Goal: Transaction & Acquisition: Purchase product/service

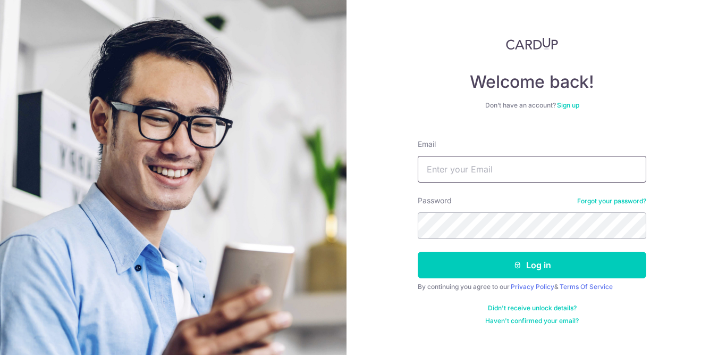
click at [500, 164] on input "Email" at bounding box center [532, 169] width 229 height 27
type input "choon_guang@yahoo.com"
click at [612, 195] on form "Email choon_guang@yahoo.com Password Forgot your password? Log in By continuing…" at bounding box center [532, 228] width 229 height 194
click at [610, 198] on link "Forgot your password?" at bounding box center [611, 201] width 69 height 9
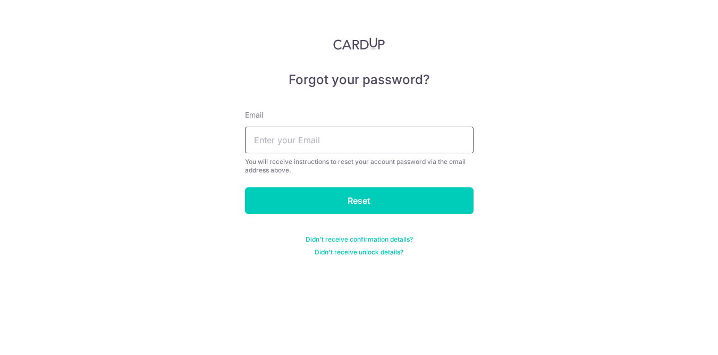
click at [290, 141] on input "text" at bounding box center [359, 140] width 229 height 27
type input "choon_guang@yahoo.com"
click at [245, 187] on input "Reset" at bounding box center [359, 200] width 229 height 27
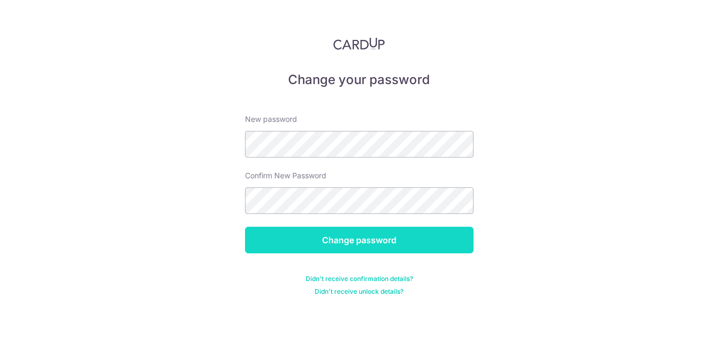
click at [280, 239] on input "Change password" at bounding box center [359, 239] width 229 height 27
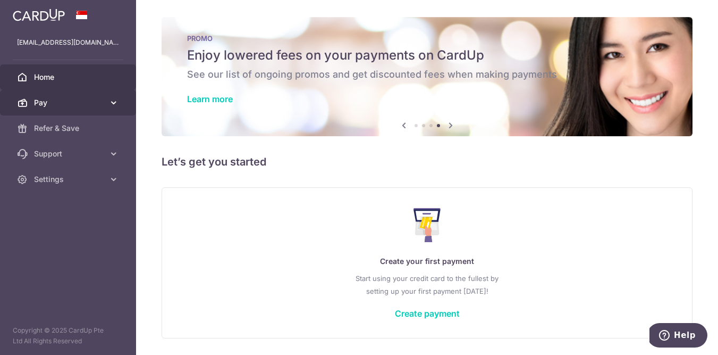
click at [98, 105] on span "Pay" at bounding box center [69, 102] width 70 height 11
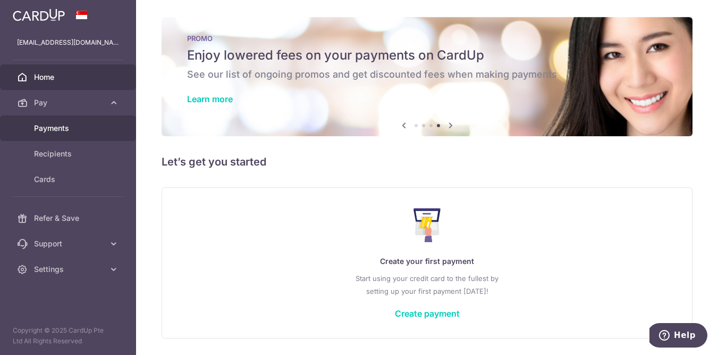
click at [58, 133] on span "Payments" at bounding box center [69, 128] width 70 height 11
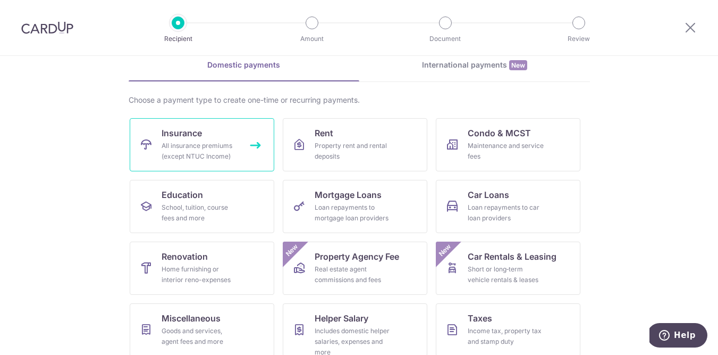
scroll to position [50, 0]
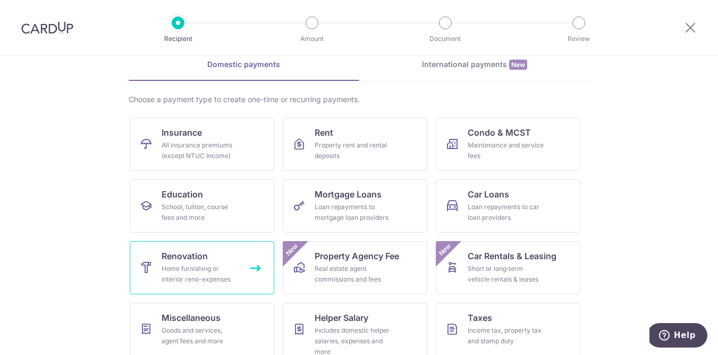
click at [198, 259] on span "Renovation" at bounding box center [185, 255] width 46 height 13
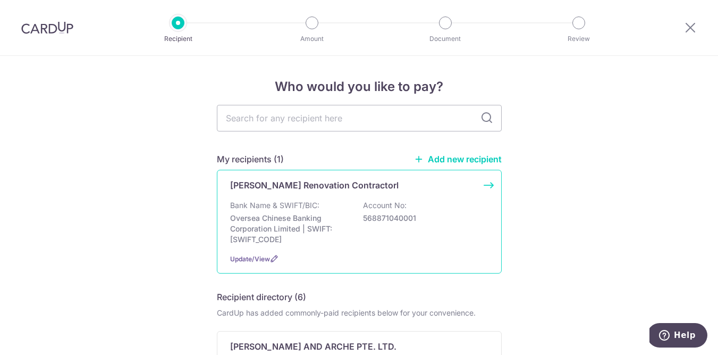
click at [415, 195] on div "Berdon Renovation Contractorl Bank Name & SWIFT/BIC: Oversea Chinese Banking Co…" at bounding box center [359, 222] width 285 height 104
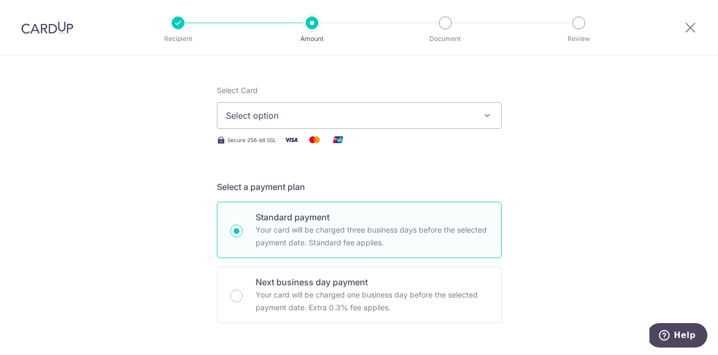
scroll to position [70, 0]
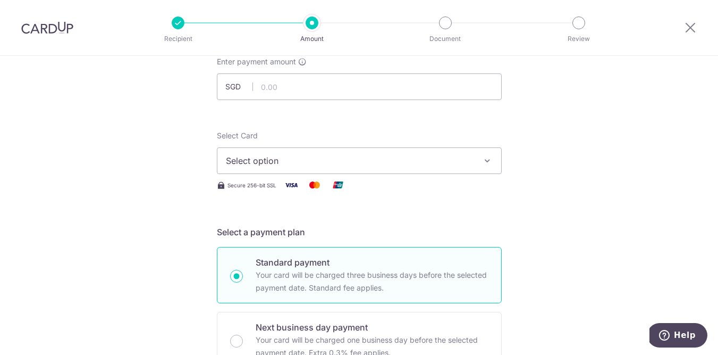
click at [175, 33] on p "Recipient" at bounding box center [178, 38] width 79 height 11
click at [175, 24] on div at bounding box center [178, 22] width 13 height 13
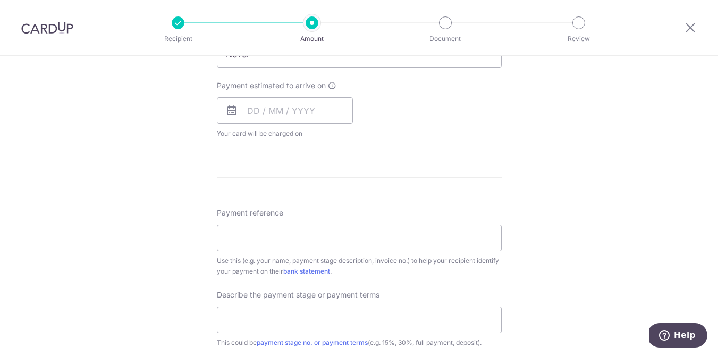
scroll to position [734, 0]
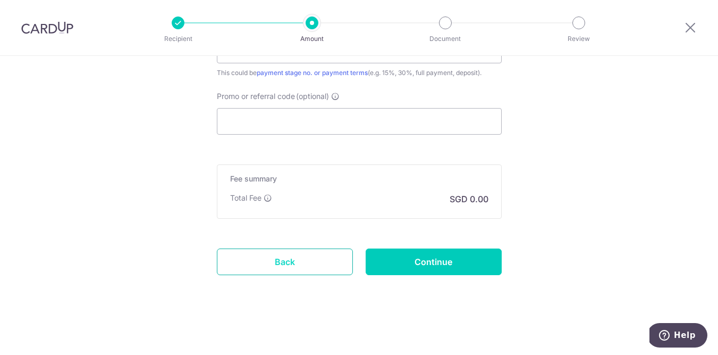
click at [259, 254] on link "Back" at bounding box center [285, 261] width 136 height 27
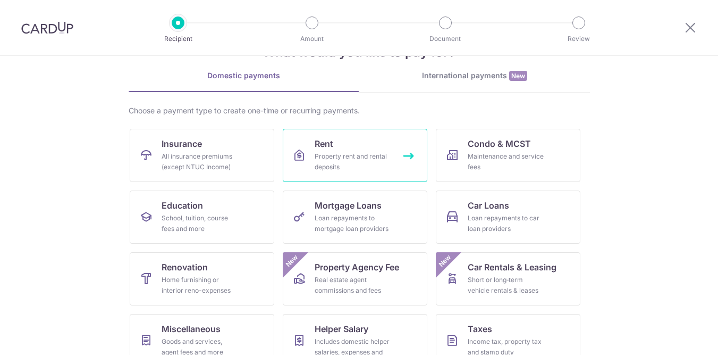
scroll to position [39, 0]
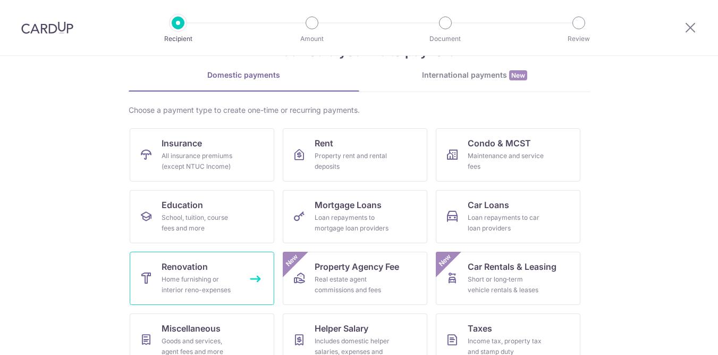
click at [206, 271] on span "Renovation" at bounding box center [185, 266] width 46 height 13
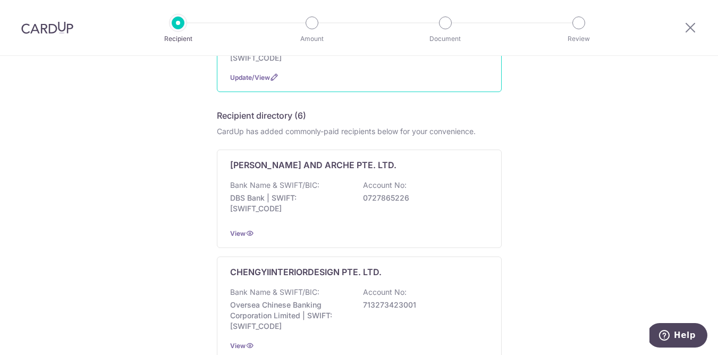
scroll to position [45, 0]
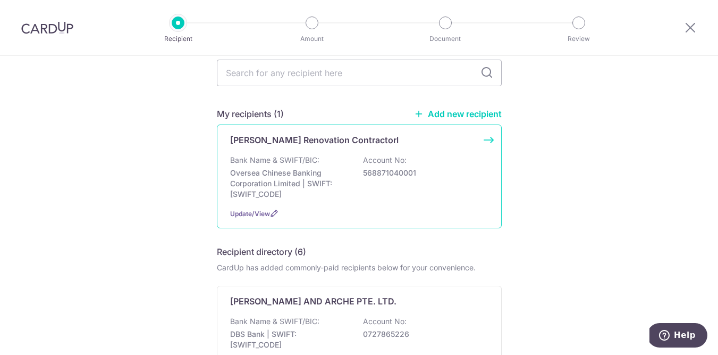
click at [256, 206] on div "Berdon Renovation Contractorl Bank Name & SWIFT/BIC: Oversea Chinese Banking Co…" at bounding box center [359, 176] width 285 height 104
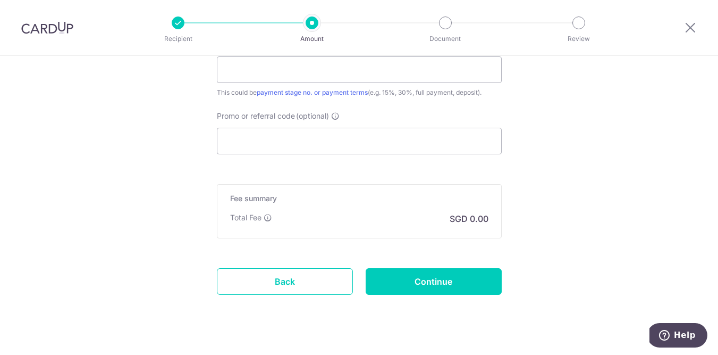
scroll to position [734, 0]
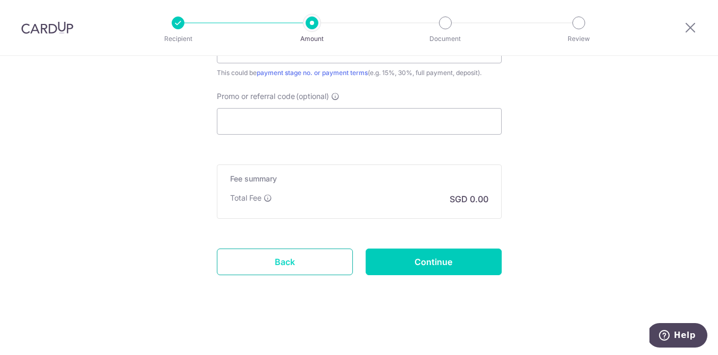
click at [247, 262] on link "Back" at bounding box center [285, 261] width 136 height 27
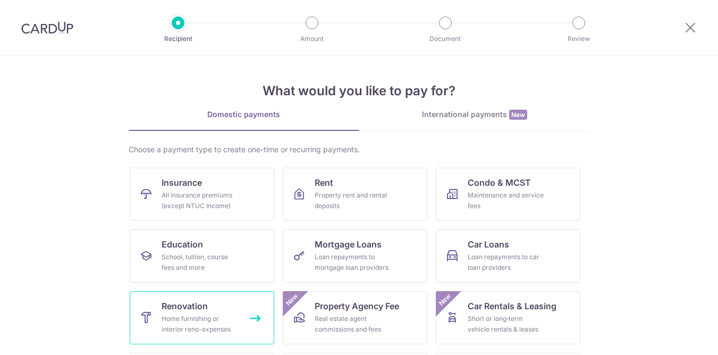
click at [222, 324] on div "Home furnishing or interior reno-expenses" at bounding box center [200, 323] width 77 height 21
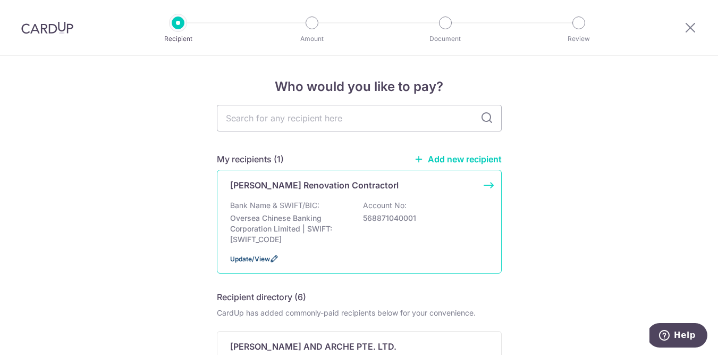
click at [272, 260] on icon at bounding box center [274, 258] width 9 height 9
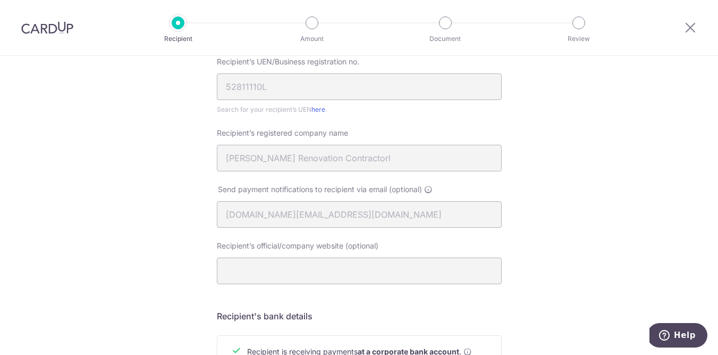
scroll to position [218, 0]
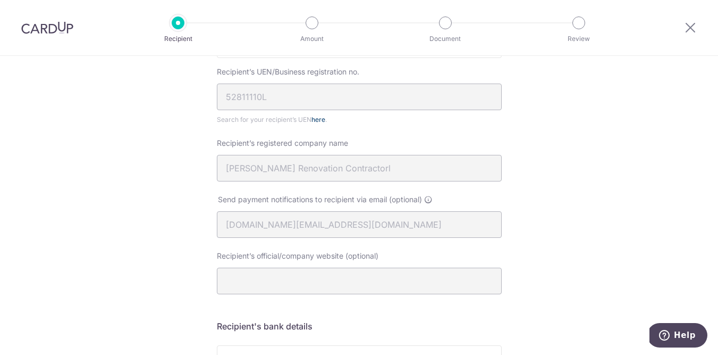
click at [320, 120] on link "here" at bounding box center [319, 119] width 14 height 8
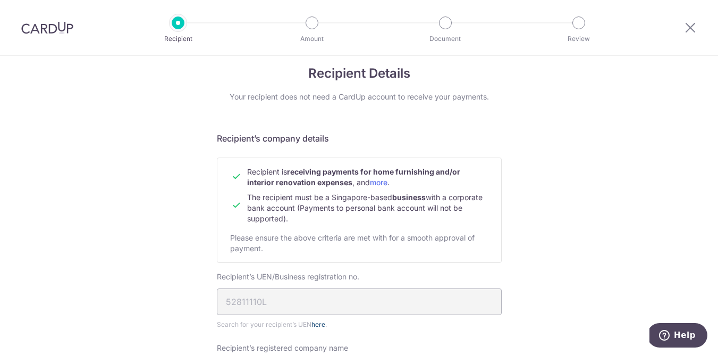
scroll to position [0, 0]
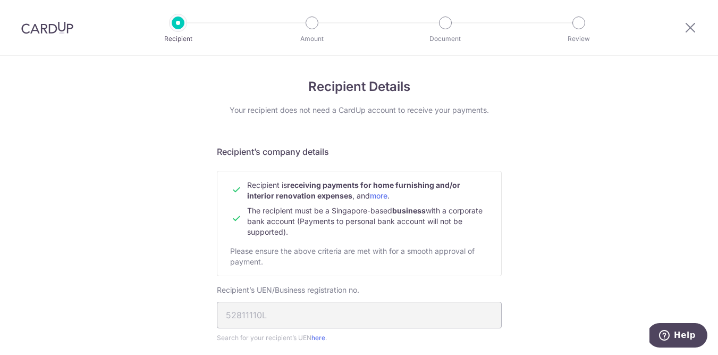
click at [169, 28] on div "Recipient Amount Document Review" at bounding box center [378, 27] width 456 height 55
click at [686, 35] on div at bounding box center [690, 27] width 55 height 55
click at [691, 23] on icon at bounding box center [690, 27] width 13 height 13
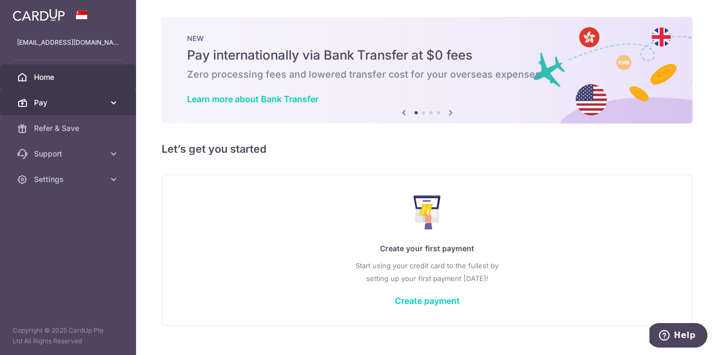
click at [79, 97] on span "Pay" at bounding box center [69, 102] width 70 height 11
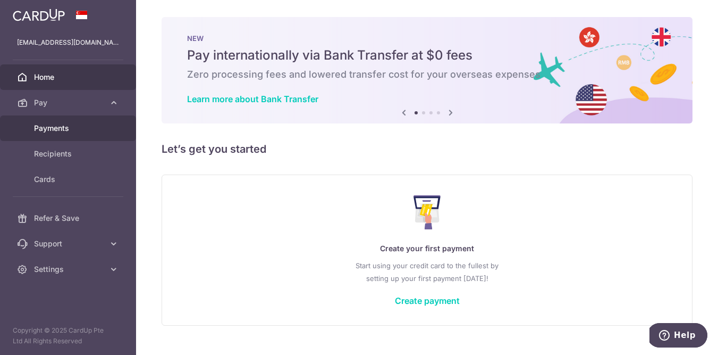
click at [62, 131] on span "Payments" at bounding box center [69, 128] width 70 height 11
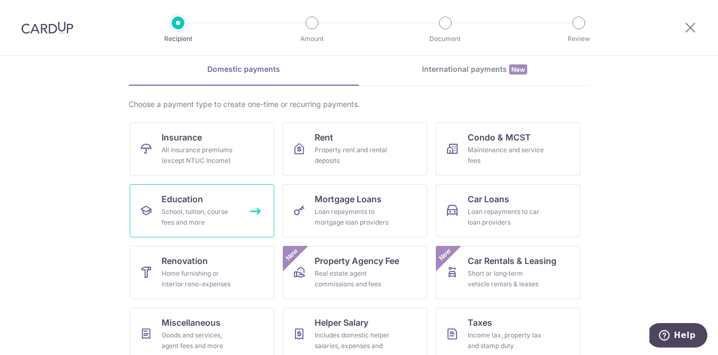
scroll to position [58, 0]
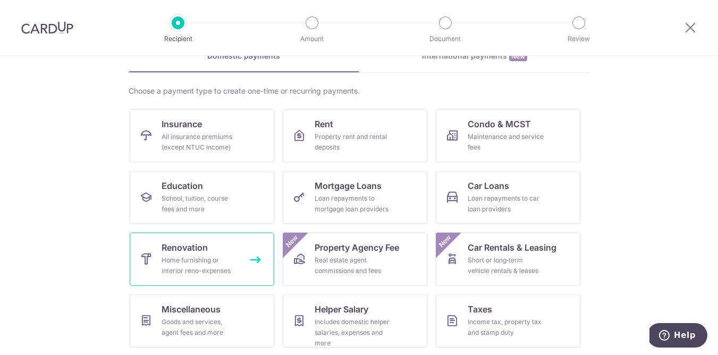
click at [154, 249] on link "Renovation Home furnishing or interior reno-expenses" at bounding box center [202, 258] width 145 height 53
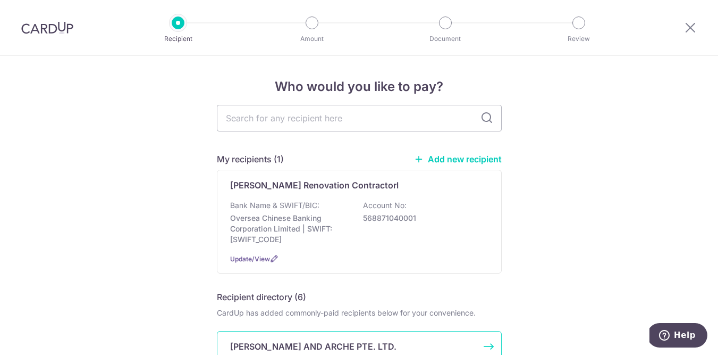
scroll to position [104, 0]
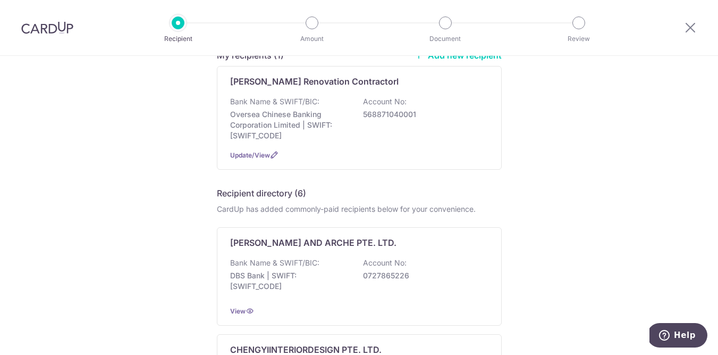
click at [448, 58] on link "Add new recipient" at bounding box center [458, 55] width 88 height 11
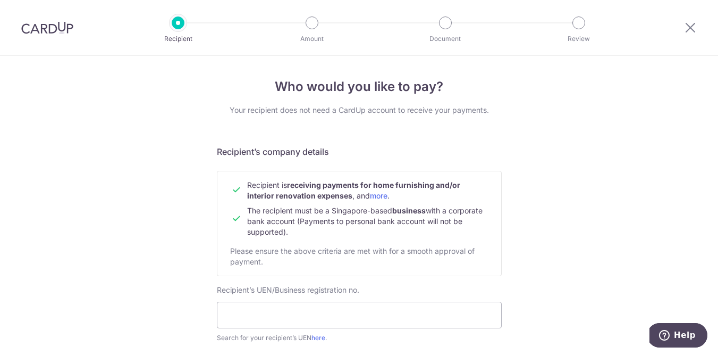
scroll to position [136, 0]
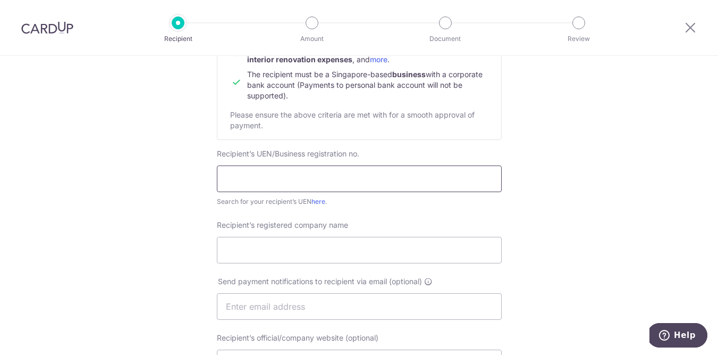
click at [272, 180] on input "text" at bounding box center [359, 178] width 285 height 27
paste input "52811110L"
type input "52811110L"
click at [258, 259] on input "Recipient’s registered company name" at bounding box center [359, 250] width 285 height 27
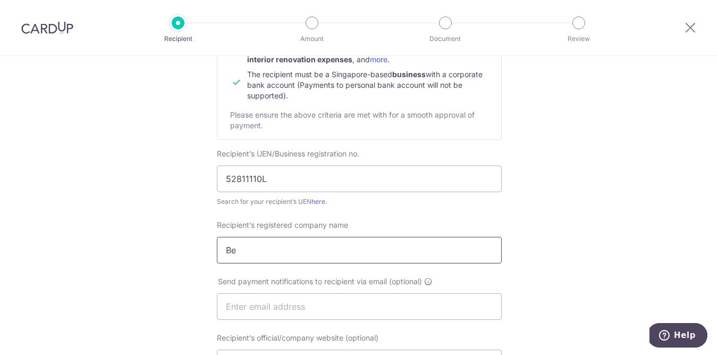
drag, startPoint x: 238, startPoint y: 247, endPoint x: 218, endPoint y: 247, distance: 19.1
click at [218, 247] on input "Be" at bounding box center [359, 250] width 285 height 27
paste input "rdon Renovation Contractor"
type input "[PERSON_NAME] Renovation Contractor"
click at [256, 308] on input "text" at bounding box center [359, 306] width 285 height 27
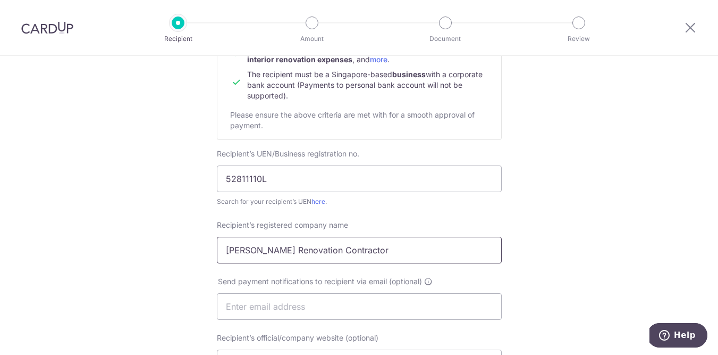
click at [225, 250] on input "[PERSON_NAME] Renovation Contractor" at bounding box center [359, 250] width 285 height 27
click at [238, 301] on input "text" at bounding box center [359, 306] width 285 height 27
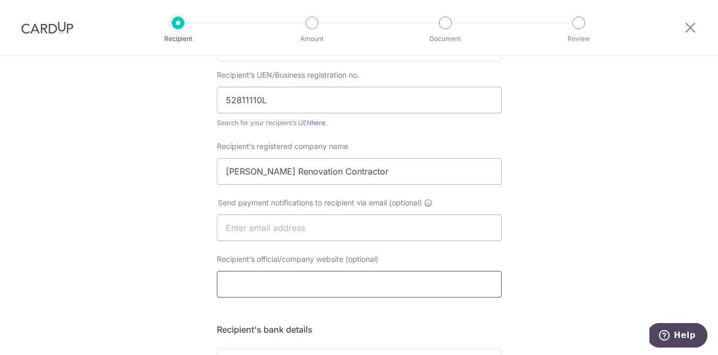
click at [243, 284] on input "Recipient’s official/company website (optional)" at bounding box center [359, 284] width 285 height 27
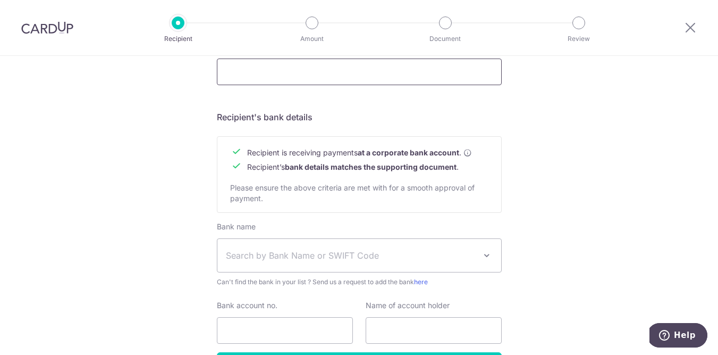
scroll to position [460, 0]
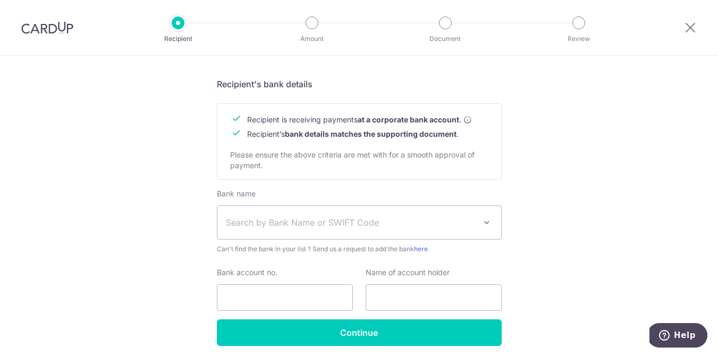
click at [277, 223] on span "Search by Bank Name or SWIFT Code" at bounding box center [351, 222] width 250 height 13
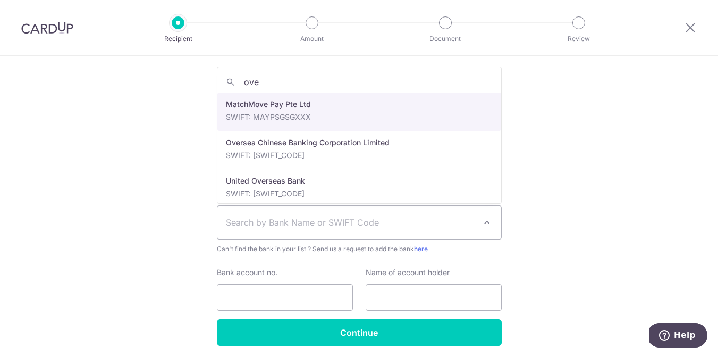
type input "over"
select select "12"
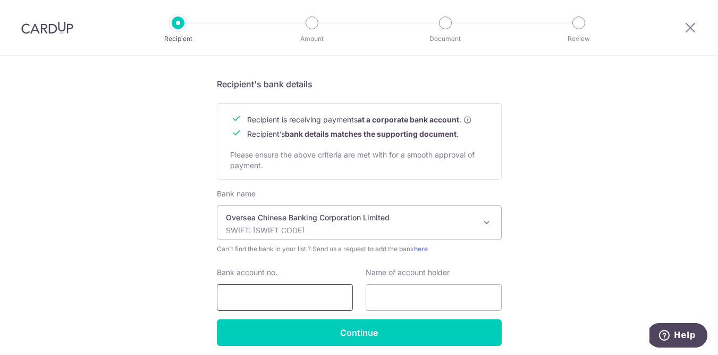
click at [234, 298] on input "Bank account no." at bounding box center [285, 297] width 136 height 27
paste input "568 871040 001"
click at [244, 296] on input "568 871040 001" at bounding box center [285, 297] width 136 height 27
click at [274, 297] on input "568871040 001" at bounding box center [285, 297] width 136 height 27
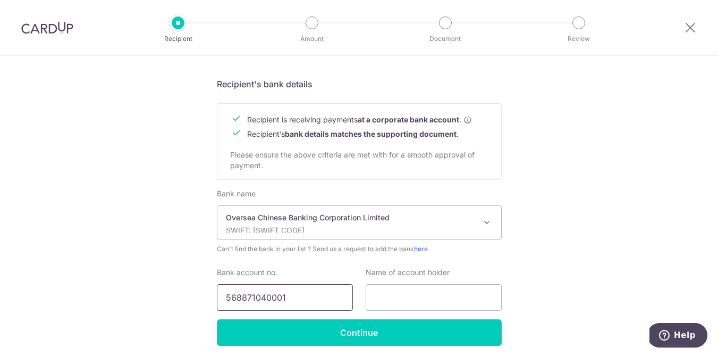
type input "568871040001"
type input "Phua Sin Wai"
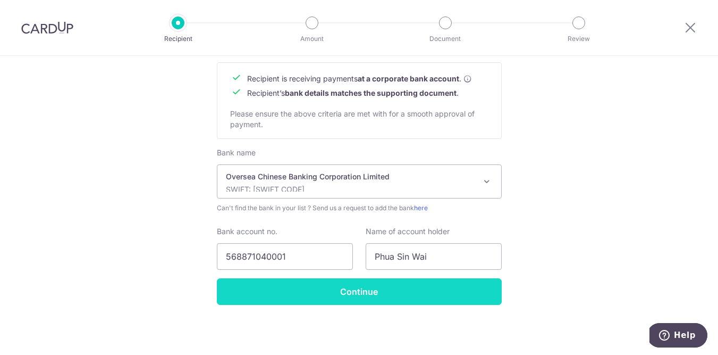
click at [334, 301] on input "Continue" at bounding box center [359, 291] width 285 height 27
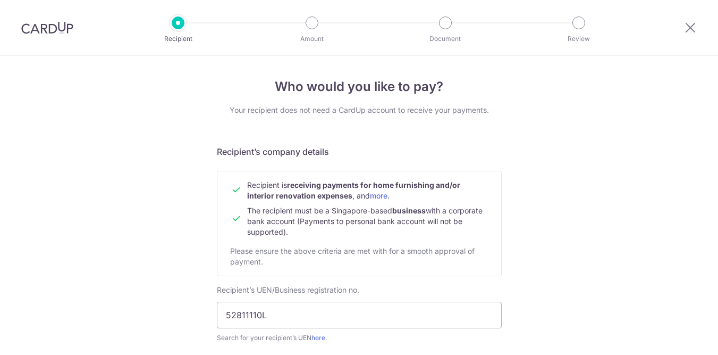
scroll to position [527, 0]
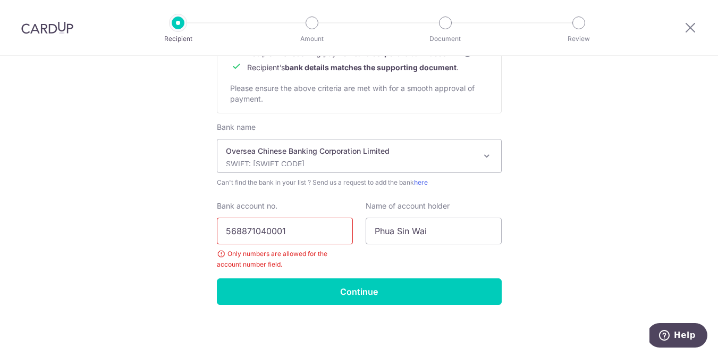
click at [297, 225] on input "568871040001" at bounding box center [285, 230] width 136 height 27
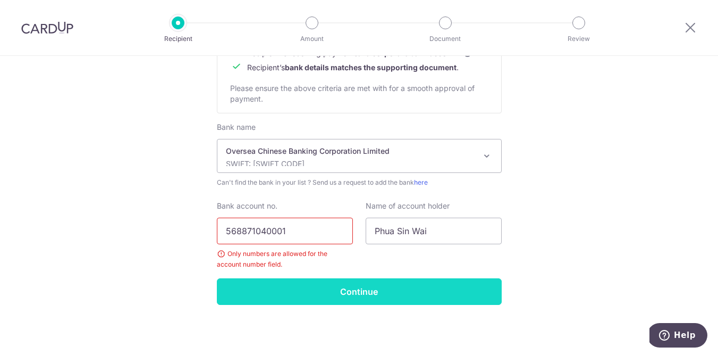
type input "568871040001"
click at [284, 285] on input "Continue" at bounding box center [359, 291] width 285 height 27
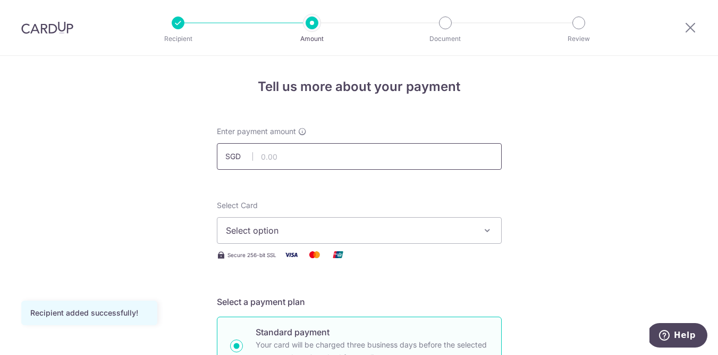
click at [282, 157] on input "text" at bounding box center [359, 156] width 285 height 27
type input "4"
click at [383, 228] on span "Select option" at bounding box center [350, 230] width 248 height 13
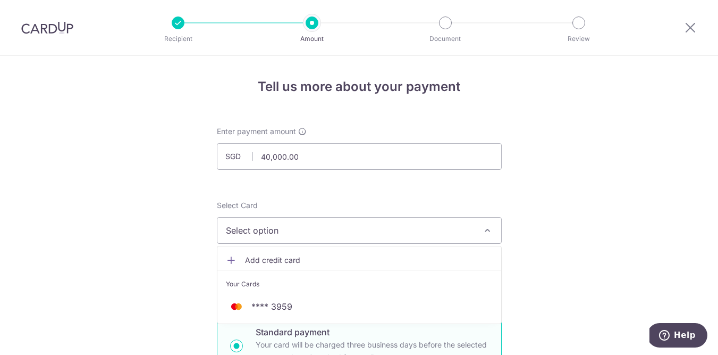
click at [362, 262] on span "Add credit card" at bounding box center [369, 260] width 248 height 11
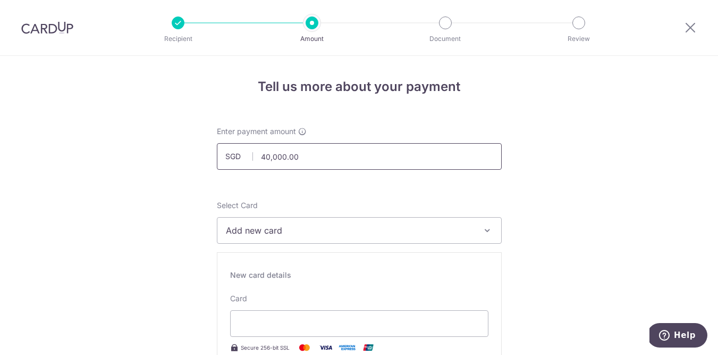
drag, startPoint x: 310, startPoint y: 156, endPoint x: 249, endPoint y: 149, distance: 62.0
click at [249, 149] on input "40,000.00" at bounding box center [359, 156] width 285 height 27
type input "8"
click at [382, 239] on button "Add new card" at bounding box center [359, 230] width 285 height 27
type input "5,000.00"
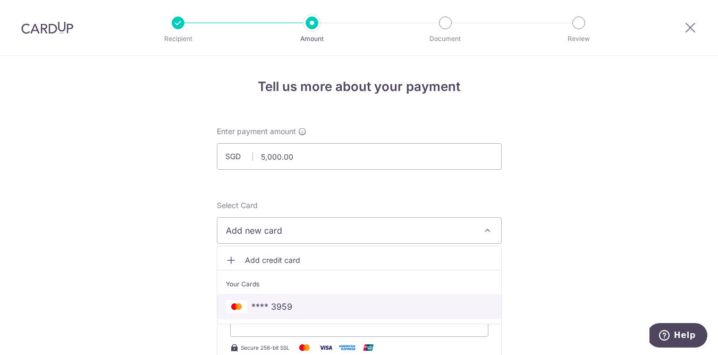
click at [324, 305] on span "**** 3959" at bounding box center [359, 306] width 267 height 13
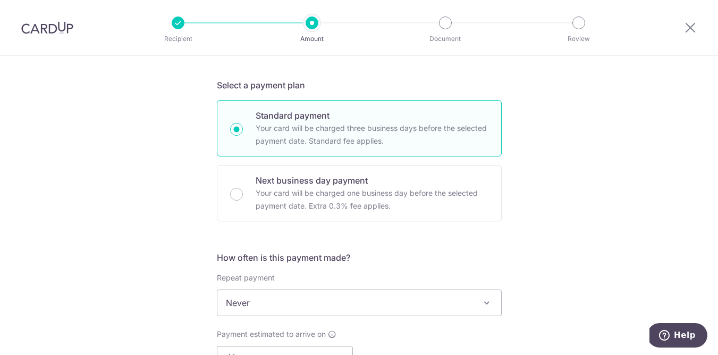
scroll to position [296, 0]
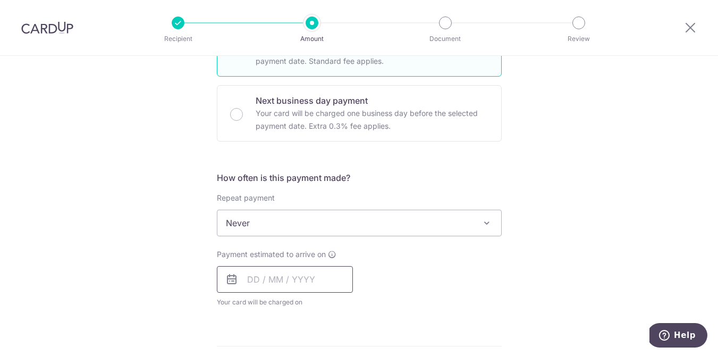
click at [265, 283] on input "text" at bounding box center [285, 279] width 136 height 27
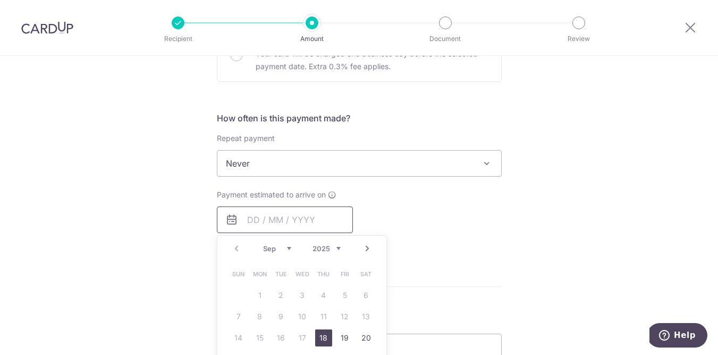
scroll to position [455, 0]
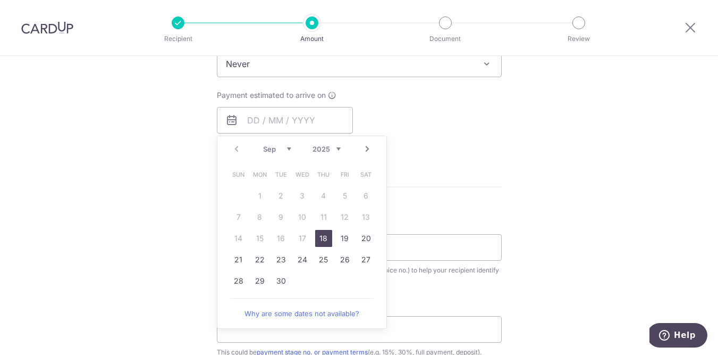
click at [321, 238] on link "18" at bounding box center [323, 238] width 17 height 17
type input "18/09/2025"
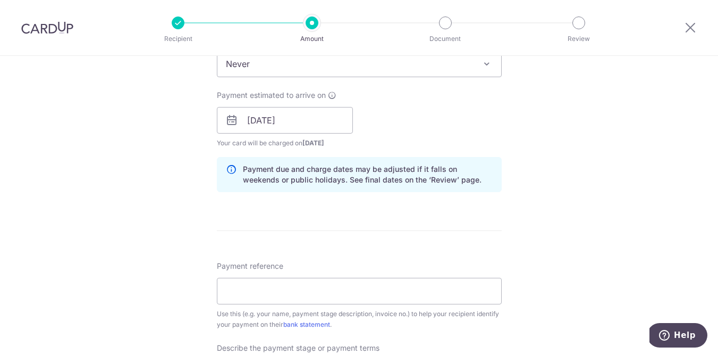
scroll to position [473, 0]
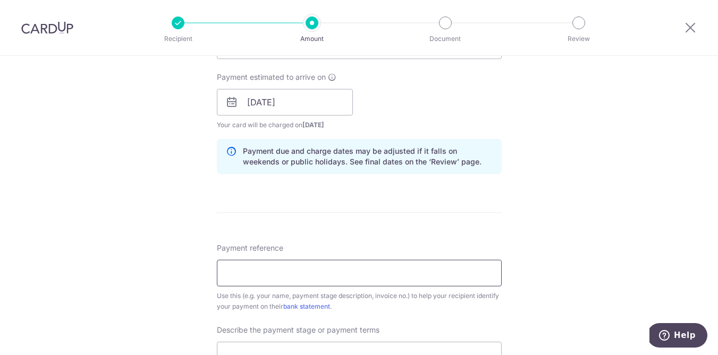
click at [282, 276] on input "Payment reference" at bounding box center [359, 272] width 285 height 27
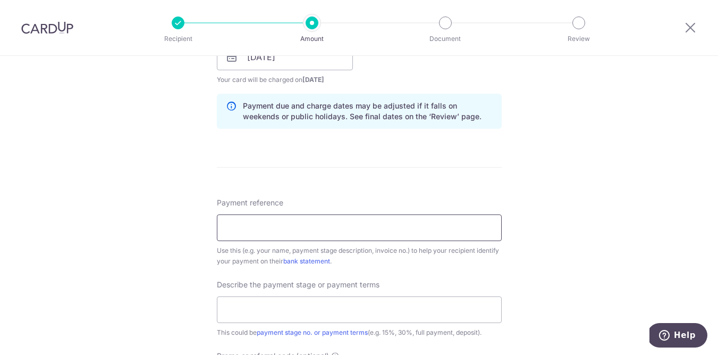
scroll to position [520, 0]
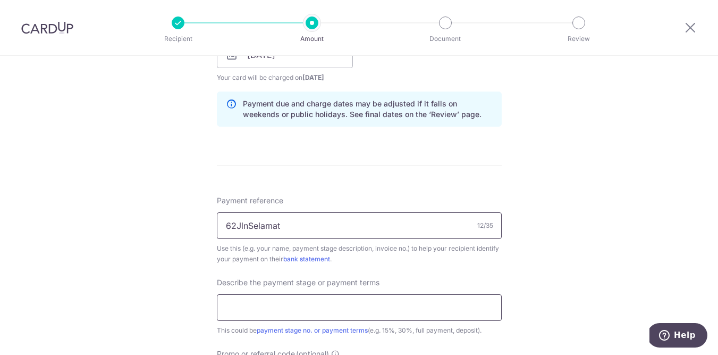
type input "62JlnSelamat"
click at [276, 319] on input "text" at bounding box center [359, 307] width 285 height 27
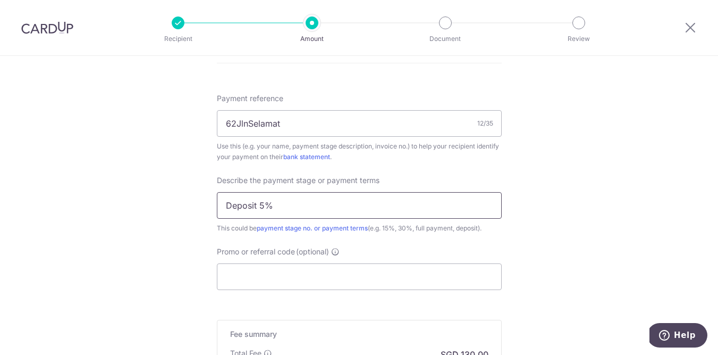
scroll to position [637, 0]
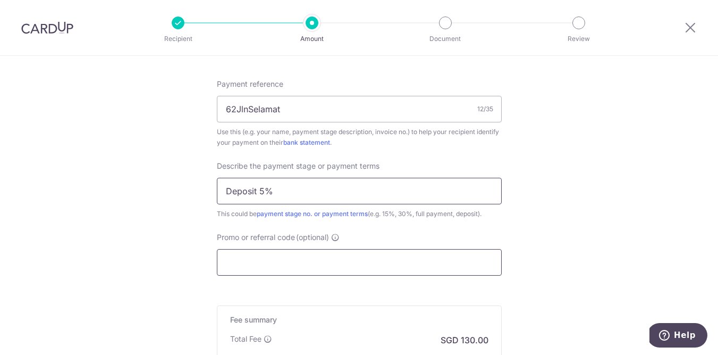
type input "Deposit 5%"
click at [275, 267] on input "Promo or referral code (optional)" at bounding box center [359, 262] width 285 height 27
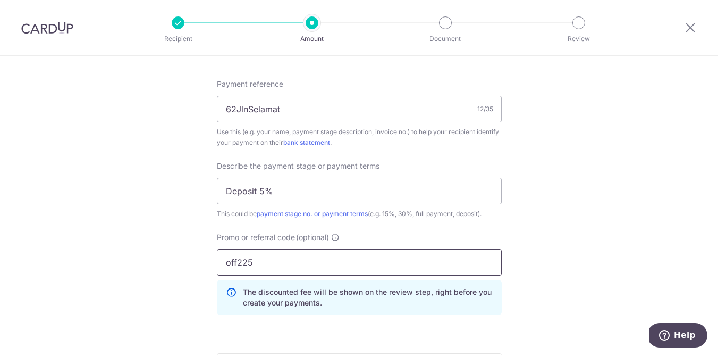
type input "off225"
click at [300, 312] on div "The discounted fee will be shown on the review step, right before you create yo…" at bounding box center [359, 297] width 285 height 35
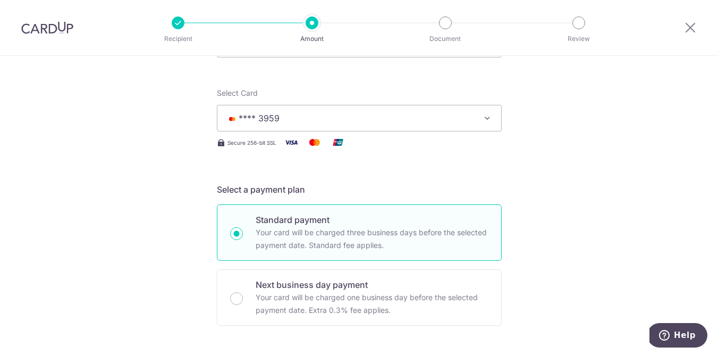
scroll to position [0, 0]
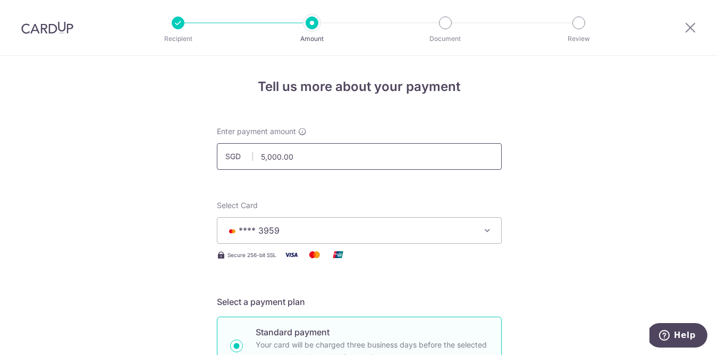
drag, startPoint x: 295, startPoint y: 155, endPoint x: 241, endPoint y: 155, distance: 53.2
click at [241, 155] on div "SGD 5,000.00 5000.00" at bounding box center [359, 156] width 285 height 27
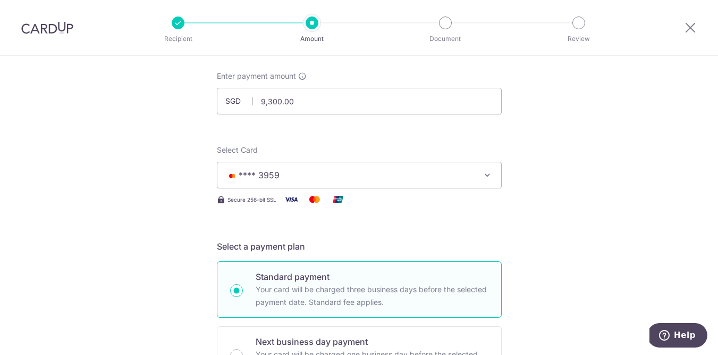
scroll to position [47, 0]
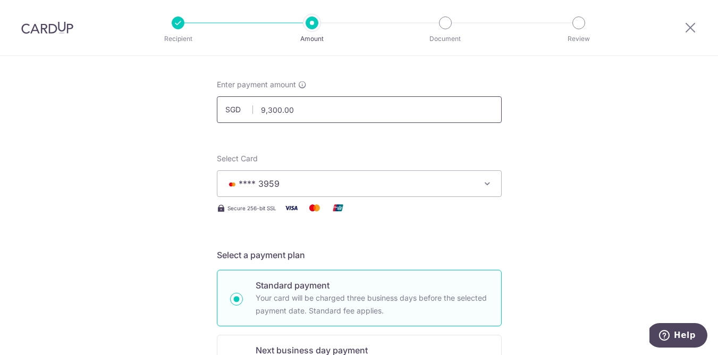
drag, startPoint x: 270, startPoint y: 108, endPoint x: 318, endPoint y: 107, distance: 48.9
click at [318, 107] on input "9,300.00" at bounding box center [359, 109] width 285 height 27
type input "9,000.00"
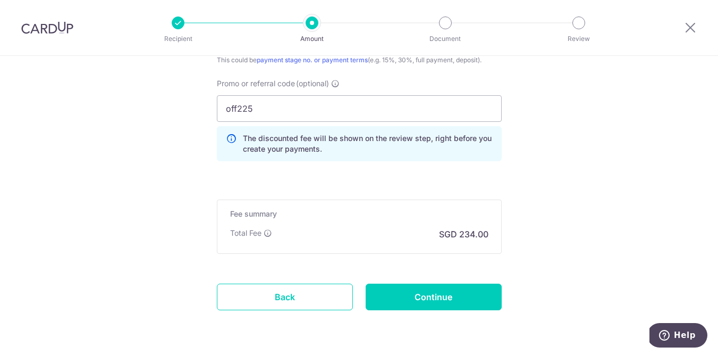
scroll to position [800, 0]
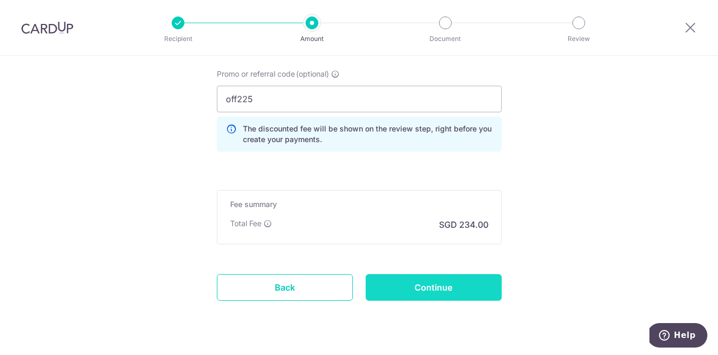
click at [447, 289] on input "Continue" at bounding box center [434, 287] width 136 height 27
type input "Create Schedule"
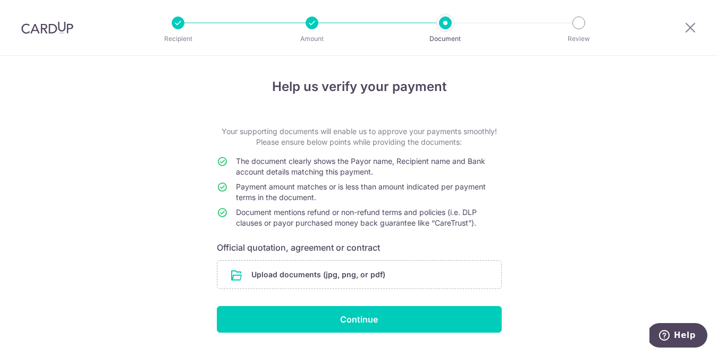
scroll to position [5, 0]
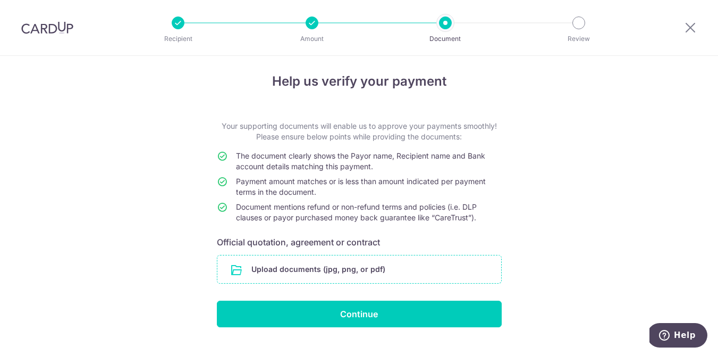
click at [277, 263] on input "file" at bounding box center [359, 269] width 284 height 28
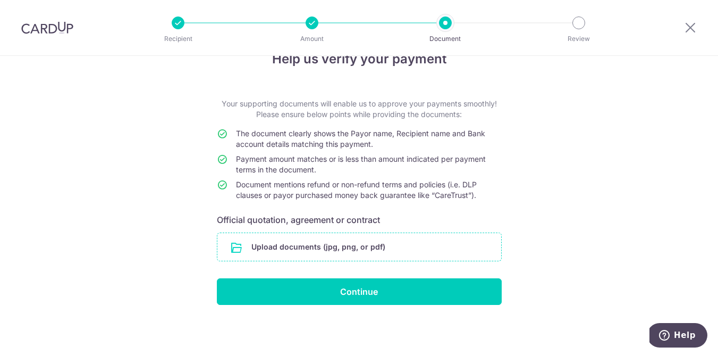
click at [369, 250] on input "file" at bounding box center [359, 247] width 284 height 28
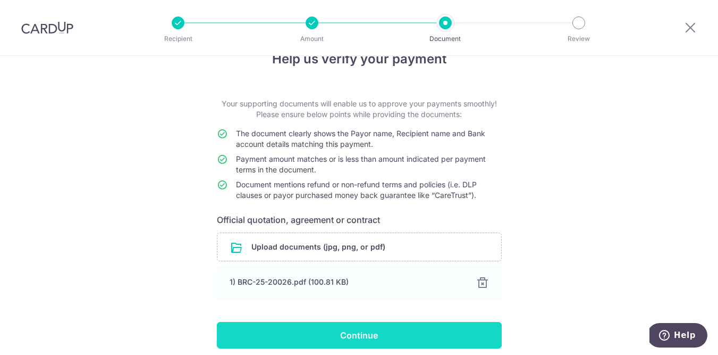
click at [341, 330] on input "Continue" at bounding box center [359, 335] width 285 height 27
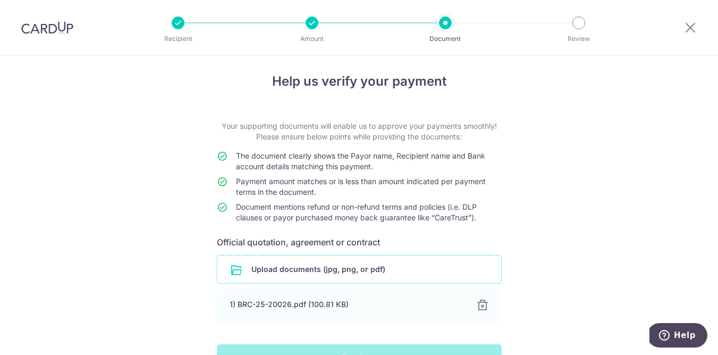
scroll to position [0, 0]
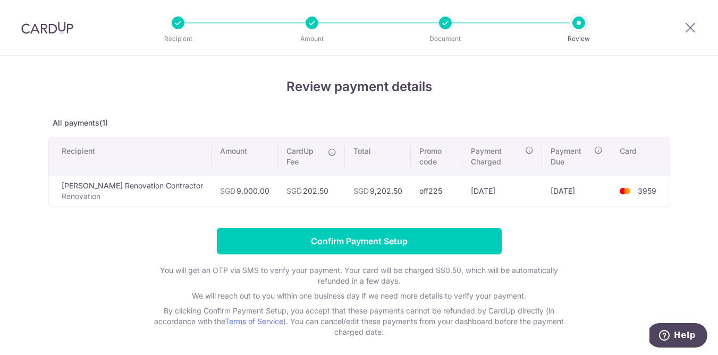
click at [328, 152] on icon at bounding box center [332, 152] width 9 height 9
click at [444, 32] on div "Recipient Amount Document Review" at bounding box center [378, 27] width 456 height 55
click at [689, 25] on icon at bounding box center [690, 27] width 13 height 13
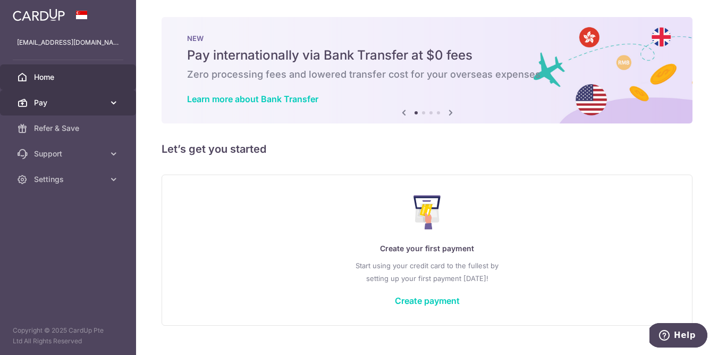
click at [83, 100] on span "Pay" at bounding box center [69, 102] width 70 height 11
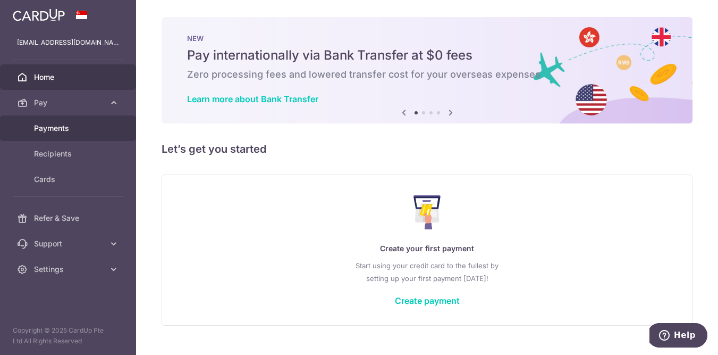
click at [74, 125] on span "Payments" at bounding box center [69, 128] width 70 height 11
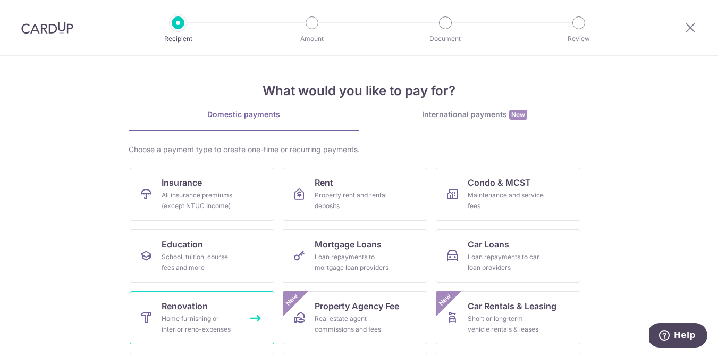
click at [182, 314] on div "Home furnishing or interior reno-expenses" at bounding box center [200, 323] width 77 height 21
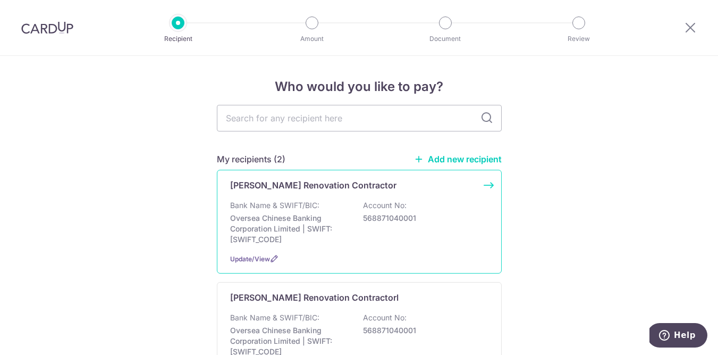
click at [293, 188] on p "[PERSON_NAME] Renovation Contractor" at bounding box center [313, 185] width 166 height 13
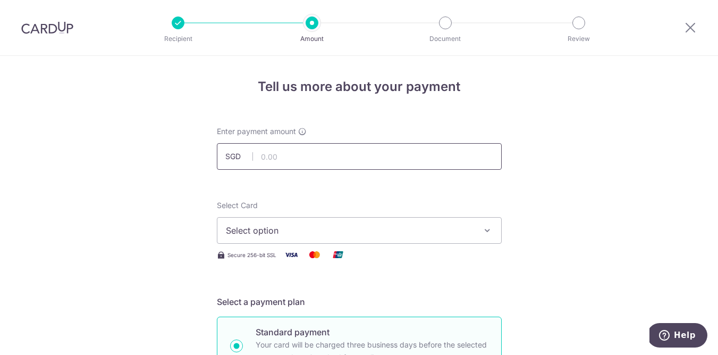
click at [291, 157] on input "text" at bounding box center [359, 156] width 285 height 27
click at [281, 228] on span "Select option" at bounding box center [350, 230] width 248 height 13
type input "9,000.00"
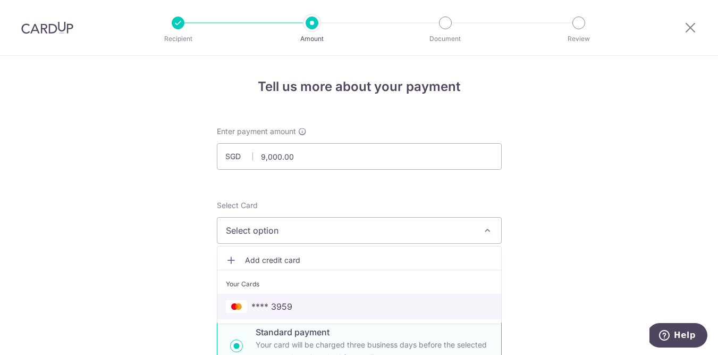
click at [271, 304] on span "**** 3959" at bounding box center [271, 306] width 41 height 13
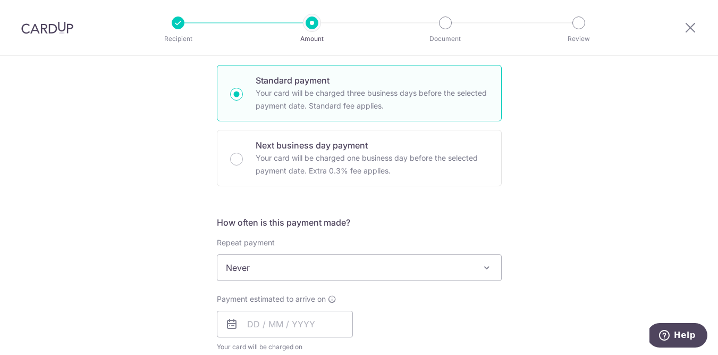
scroll to position [330, 0]
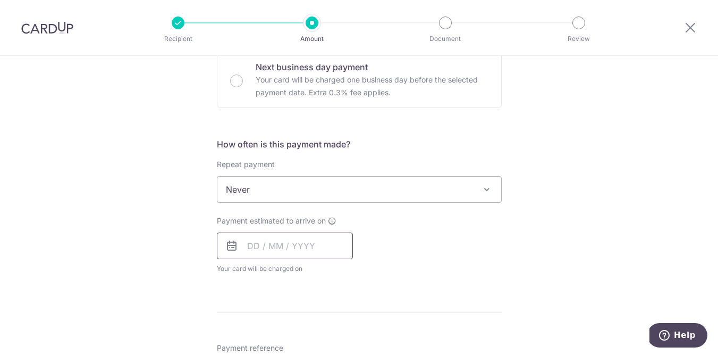
click at [275, 238] on input "text" at bounding box center [285, 245] width 136 height 27
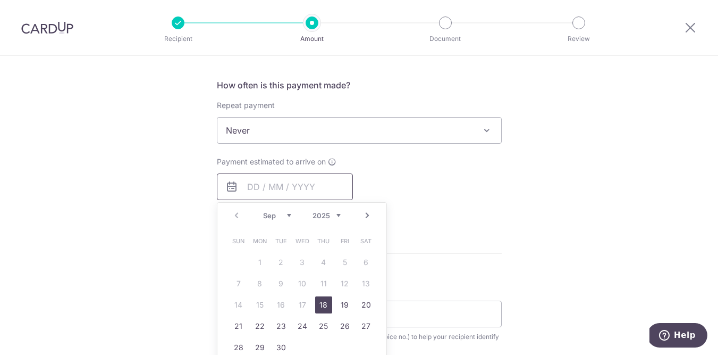
scroll to position [527, 0]
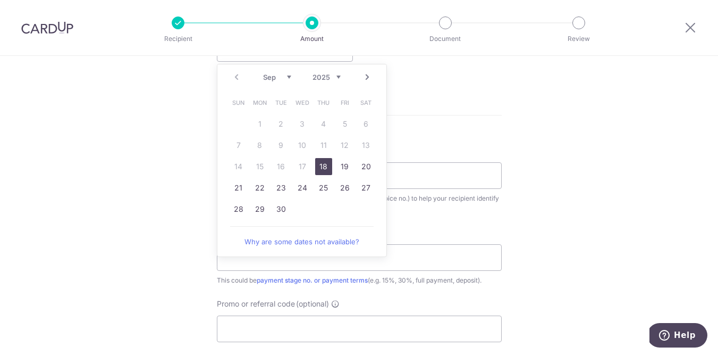
click at [323, 167] on link "18" at bounding box center [323, 166] width 17 height 17
type input "[DATE]"
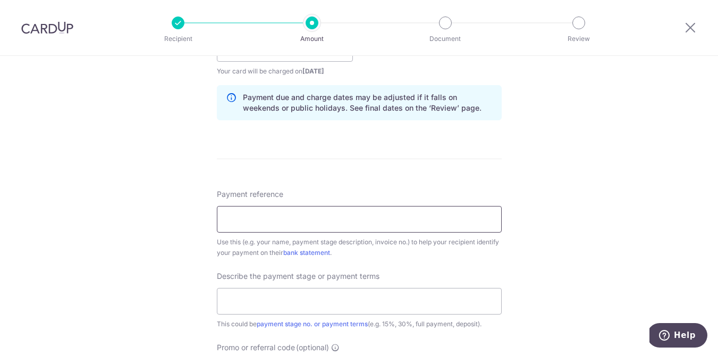
click at [291, 230] on input "Payment reference" at bounding box center [359, 219] width 285 height 27
type input "5% deposit"
click at [255, 297] on input "text" at bounding box center [359, 301] width 285 height 27
drag, startPoint x: 283, startPoint y: 214, endPoint x: 200, endPoint y: 215, distance: 82.9
click at [200, 215] on div "Tell us more about your payment Enter payment amount SGD 9,000.00 9000.00 Selec…" at bounding box center [359, 67] width 718 height 1077
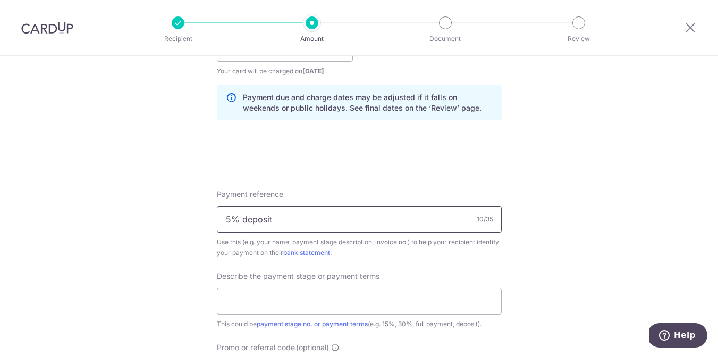
click at [264, 220] on input "5% deposit" at bounding box center [359, 219] width 285 height 27
click at [277, 220] on input "5% deposit" at bounding box center [359, 219] width 285 height 27
click at [253, 300] on input "text" at bounding box center [359, 301] width 285 height 27
paste input "5% deposit"
type input "5% deposit"
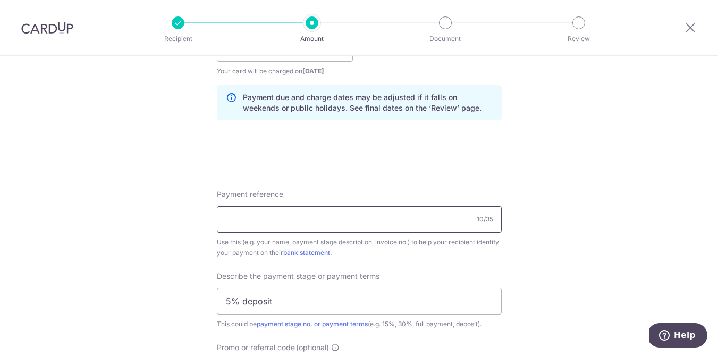
click at [256, 212] on input "Payment reference" at bounding box center [359, 219] width 285 height 27
click at [238, 218] on input "62 JlnSelemat-9000" at bounding box center [359, 219] width 285 height 27
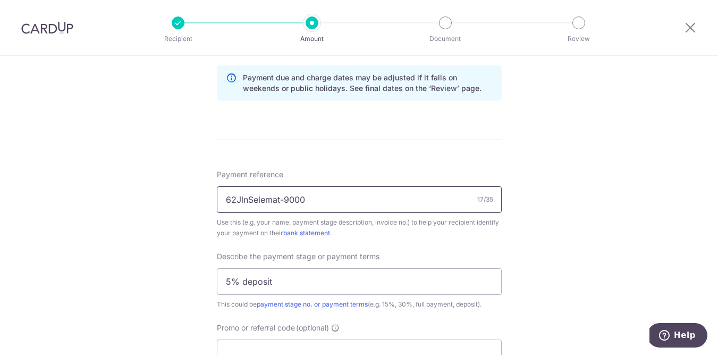
scroll to position [594, 0]
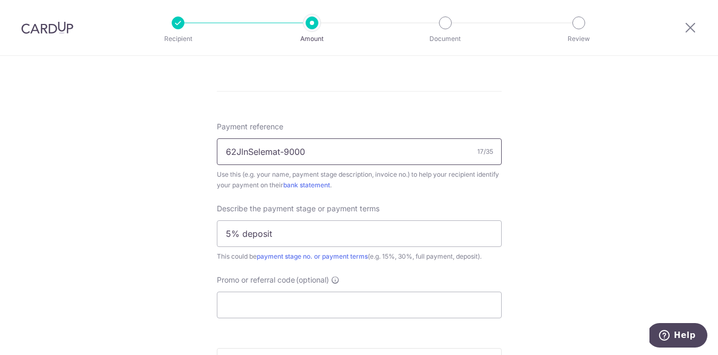
click at [265, 152] on input "62JlnSelemat-9000" at bounding box center [359, 151] width 285 height 27
type input "62JlnSelamat-9000"
click at [246, 308] on input "Promo or referral code (optional)" at bounding box center [359, 304] width 285 height 27
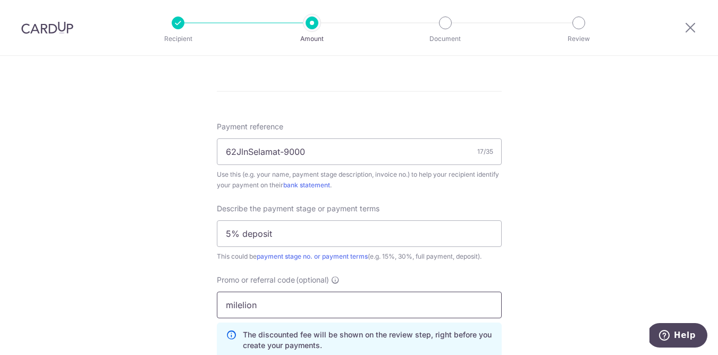
type input "milelion"
click at [334, 264] on div "Payment reference 62JlnSelamat-9000 17/35 Use this (e.g. your name, payment sta…" at bounding box center [359, 243] width 285 height 245
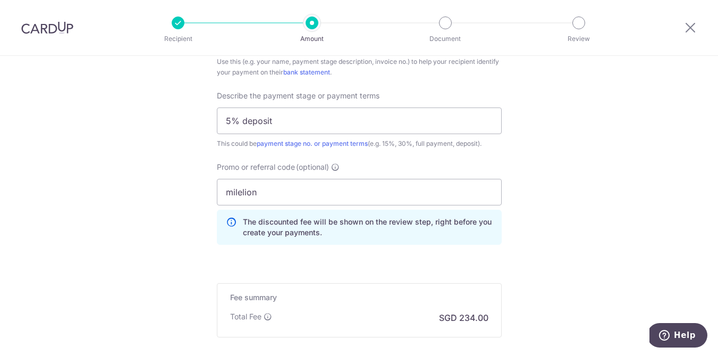
scroll to position [784, 0]
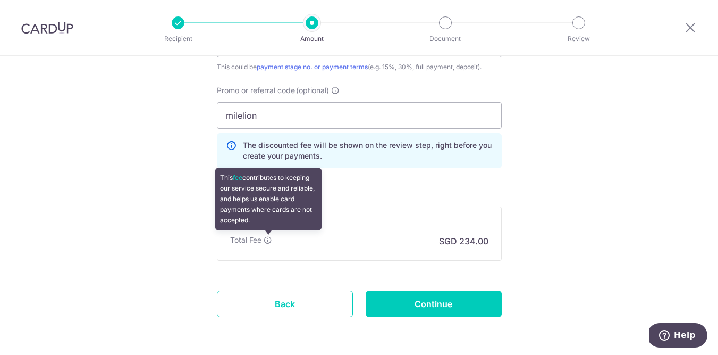
click at [268, 237] on icon at bounding box center [268, 240] width 9 height 9
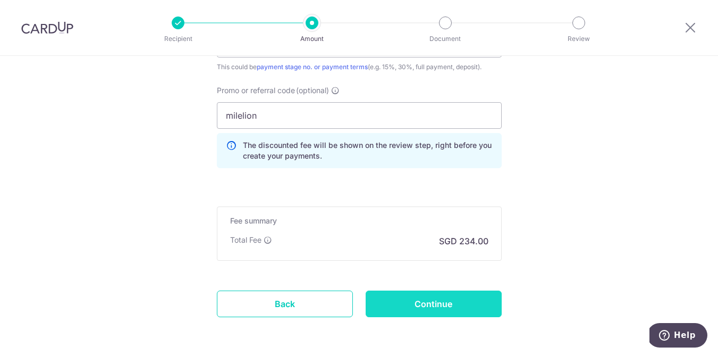
click at [444, 306] on input "Continue" at bounding box center [434, 303] width 136 height 27
type input "Create Schedule"
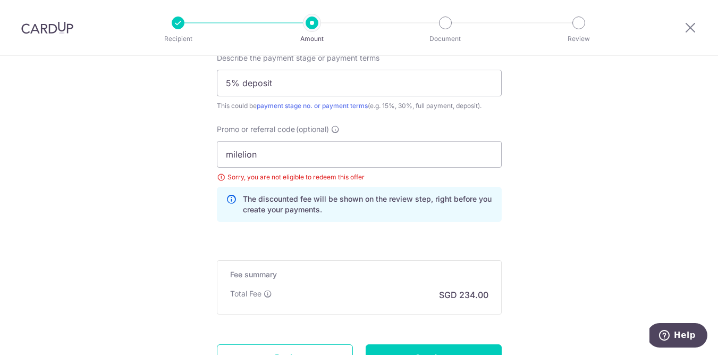
scroll to position [737, 0]
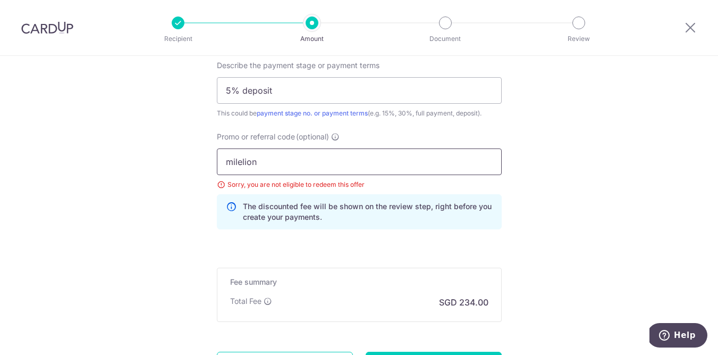
click at [304, 167] on input "milelion" at bounding box center [359, 161] width 285 height 27
drag, startPoint x: 304, startPoint y: 167, endPoint x: 220, endPoint y: 163, distance: 83.6
click at [220, 163] on input "milelion" at bounding box center [359, 161] width 285 height 27
type input "off225"
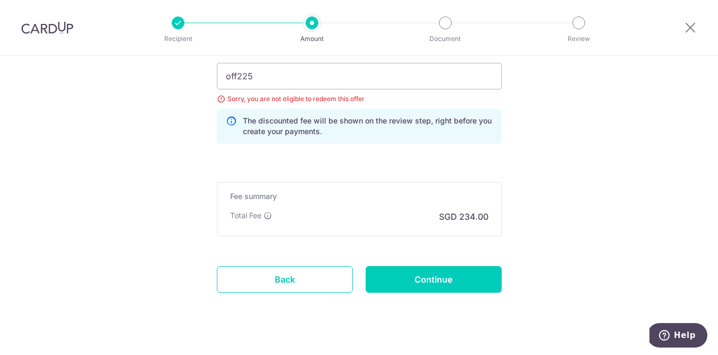
scroll to position [817, 0]
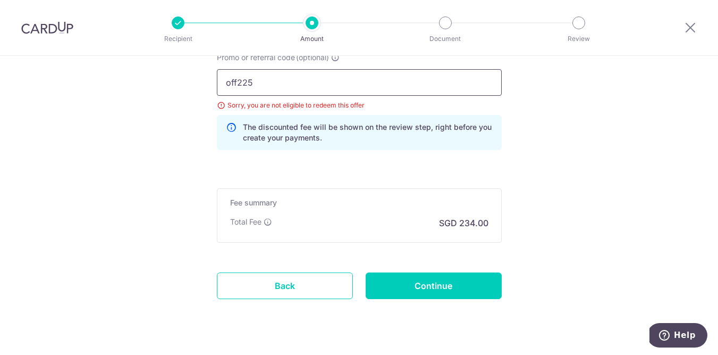
click at [295, 81] on input "off225" at bounding box center [359, 82] width 285 height 27
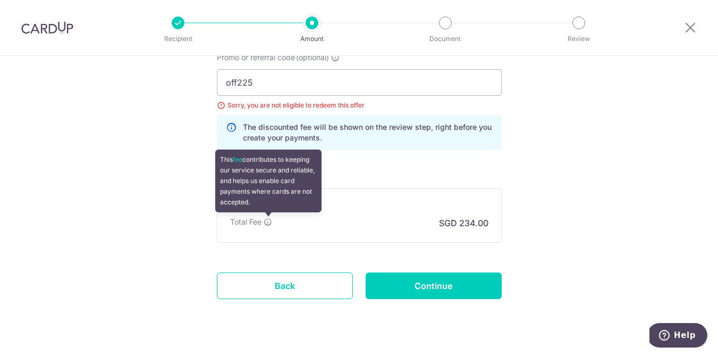
click at [270, 224] on icon at bounding box center [268, 221] width 9 height 9
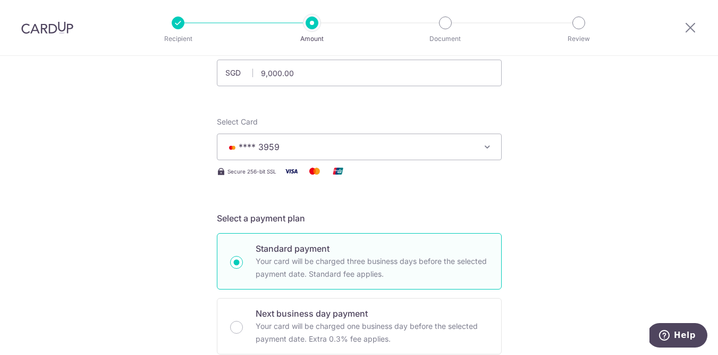
scroll to position [47, 0]
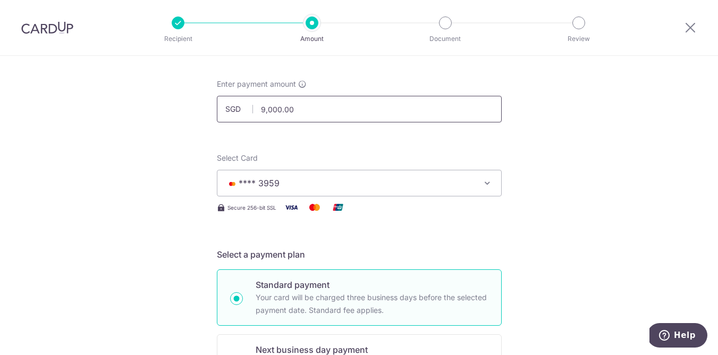
drag, startPoint x: 300, startPoint y: 108, endPoint x: 248, endPoint y: 105, distance: 52.2
click at [248, 105] on div "SGD 9,000.00 9000.00" at bounding box center [359, 109] width 285 height 27
click at [296, 112] on input "9,000.00" at bounding box center [359, 109] width 285 height 27
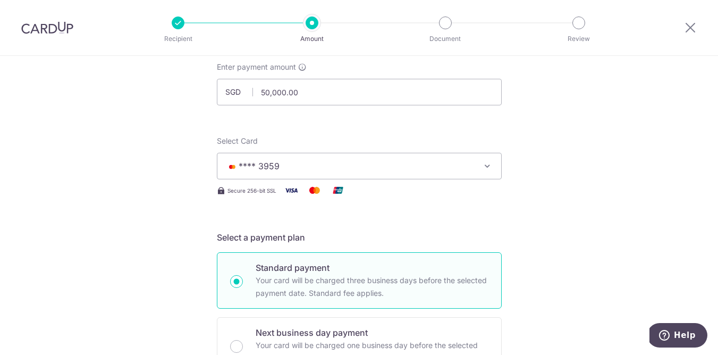
scroll to position [0, 0]
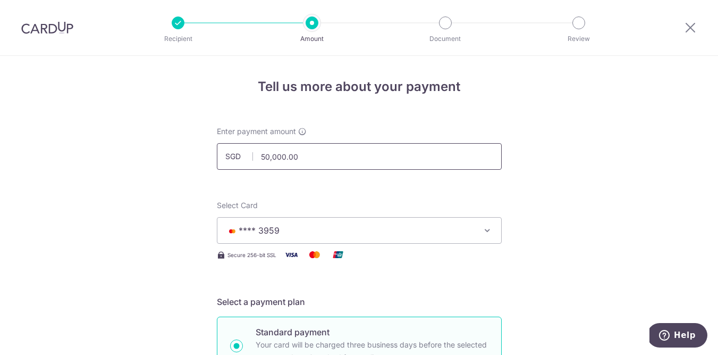
drag, startPoint x: 320, startPoint y: 156, endPoint x: 253, endPoint y: 156, distance: 67.0
click at [253, 156] on div "SGD 50,000.00 50000.00" at bounding box center [359, 156] width 285 height 27
type input "5"
type input "9,000.00"
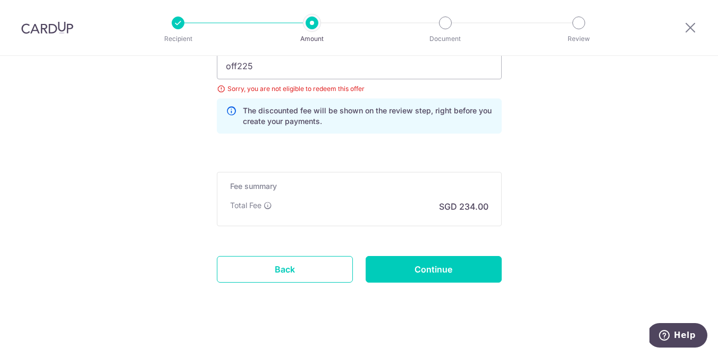
scroll to position [840, 0]
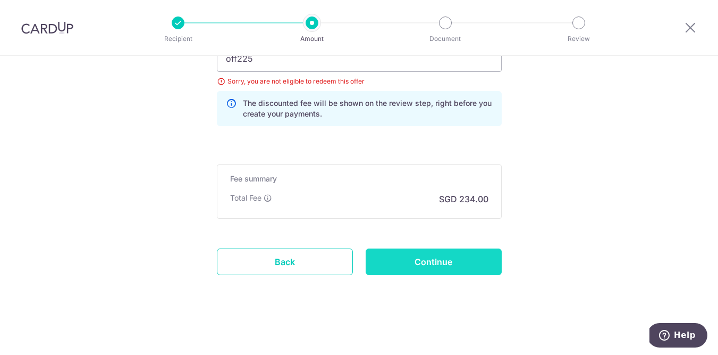
click at [394, 262] on input "Continue" at bounding box center [434, 261] width 136 height 27
type input "Update Schedule"
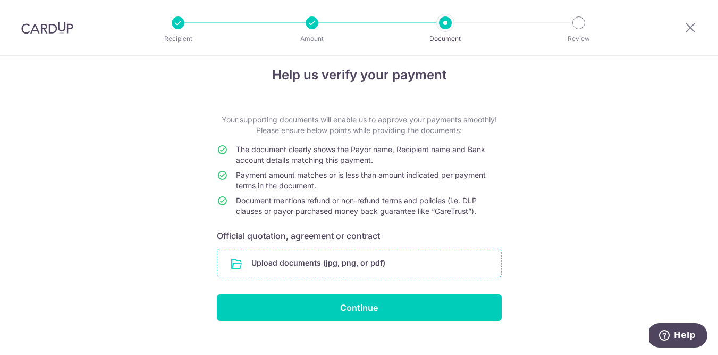
scroll to position [28, 0]
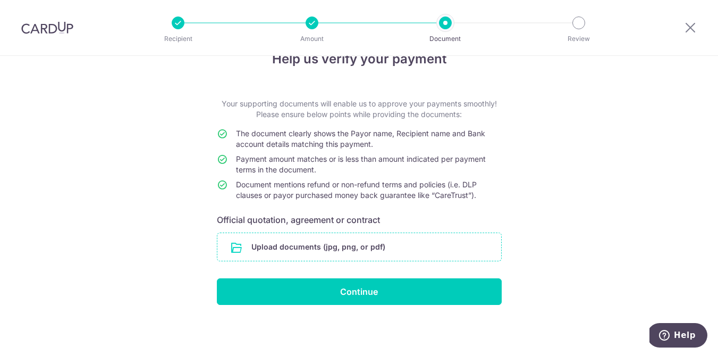
click at [325, 247] on input "file" at bounding box center [359, 247] width 284 height 28
click at [686, 24] on icon at bounding box center [690, 27] width 13 height 13
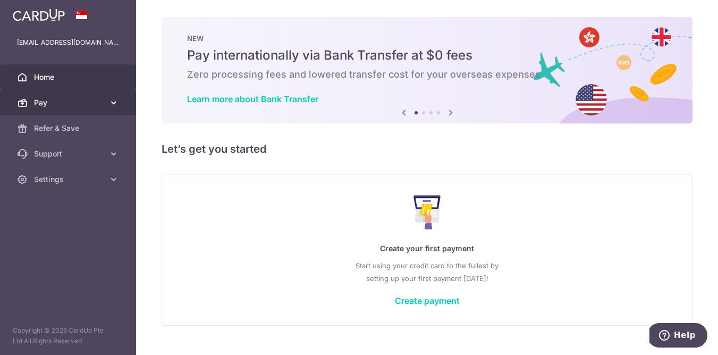
click at [91, 100] on span "Pay" at bounding box center [69, 102] width 70 height 11
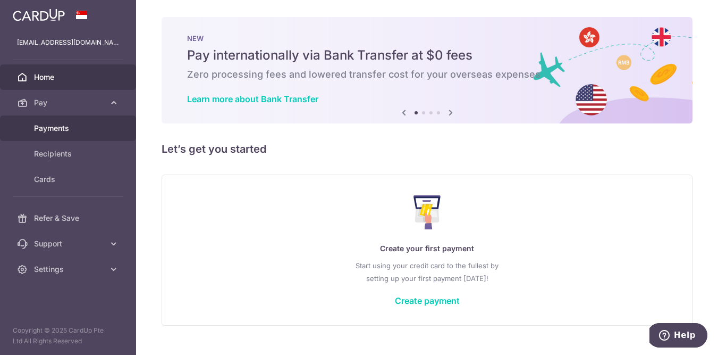
click at [84, 131] on span "Payments" at bounding box center [69, 128] width 70 height 11
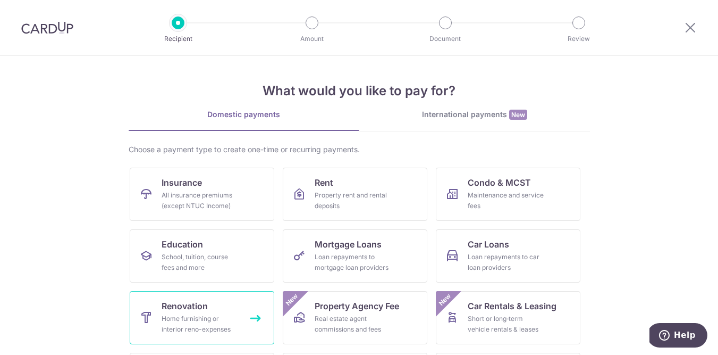
click at [186, 316] on div "Home furnishing or interior reno-expenses" at bounding box center [200, 323] width 77 height 21
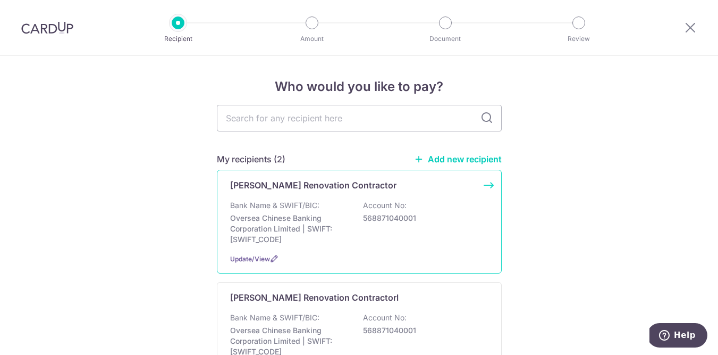
click at [280, 184] on p "[PERSON_NAME] Renovation Contractor" at bounding box center [313, 185] width 166 height 13
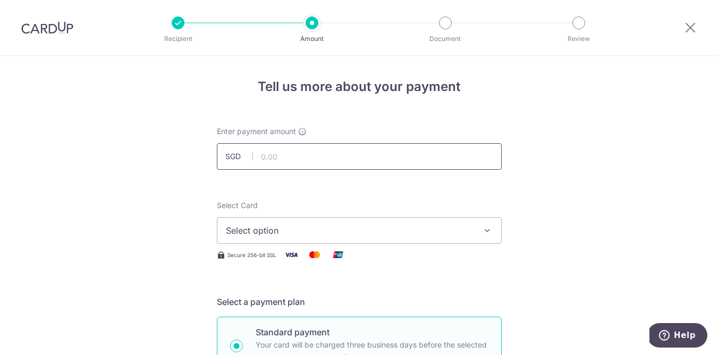
click at [281, 153] on input "text" at bounding box center [359, 156] width 285 height 27
click at [280, 224] on span "Select option" at bounding box center [350, 230] width 248 height 13
type input "5,000.00"
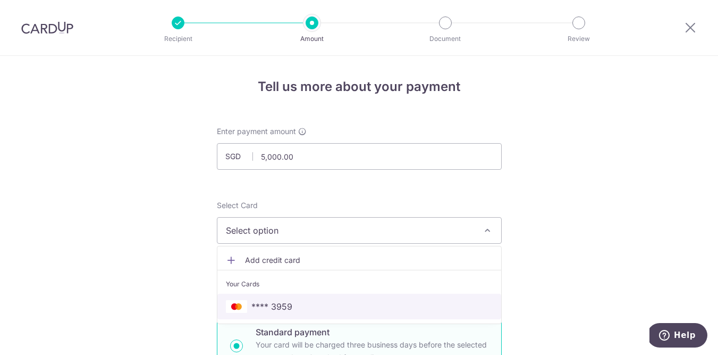
click at [268, 308] on span "**** 3959" at bounding box center [271, 306] width 41 height 13
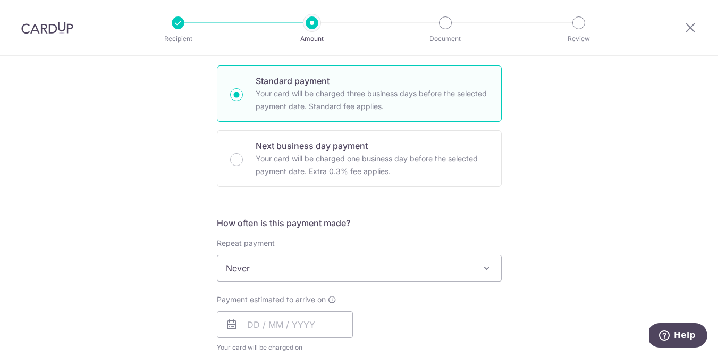
scroll to position [263, 0]
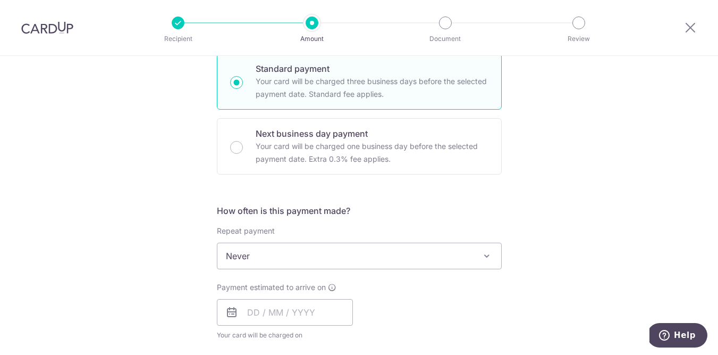
click at [278, 268] on span "Never" at bounding box center [359, 255] width 285 height 27
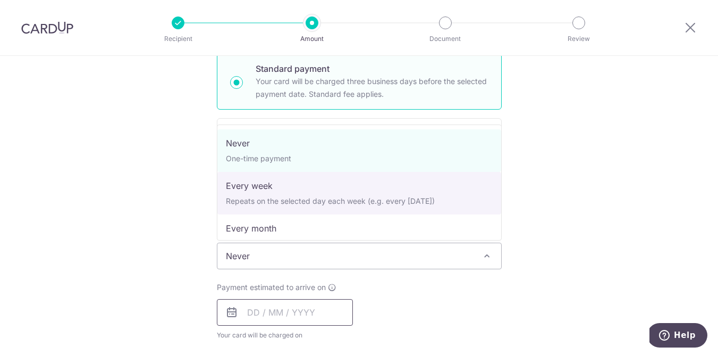
click at [272, 323] on input "text" at bounding box center [285, 312] width 136 height 27
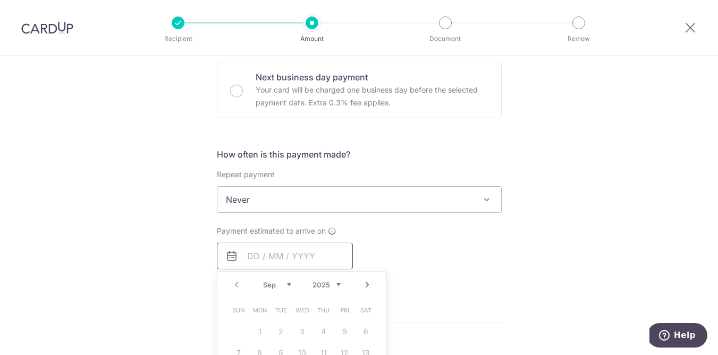
scroll to position [476, 0]
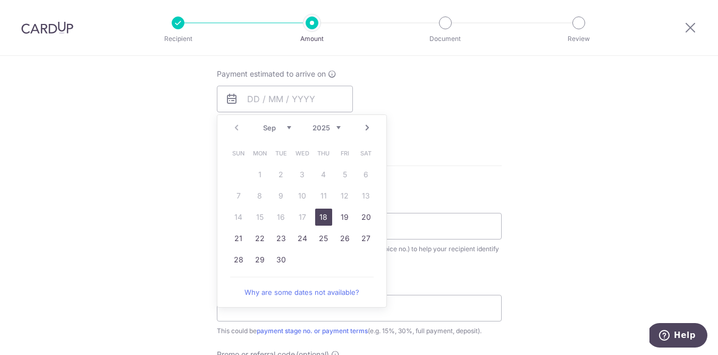
click at [320, 218] on link "18" at bounding box center [323, 216] width 17 height 17
type input "18/09/2025"
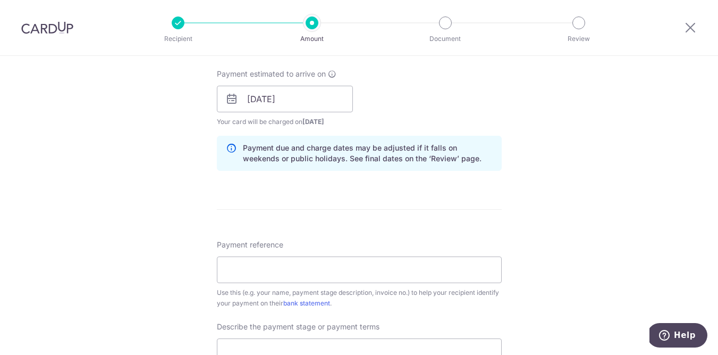
click at [320, 218] on form "Enter payment amount SGD 5,000.00 5000.00 Select Card **** 3959 Add credit card…" at bounding box center [359, 128] width 285 height 956
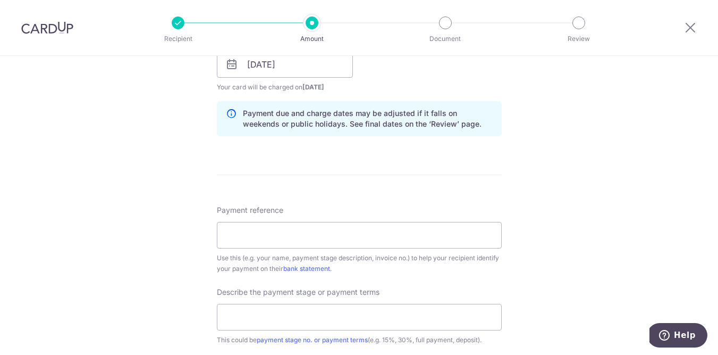
scroll to position [517, 0]
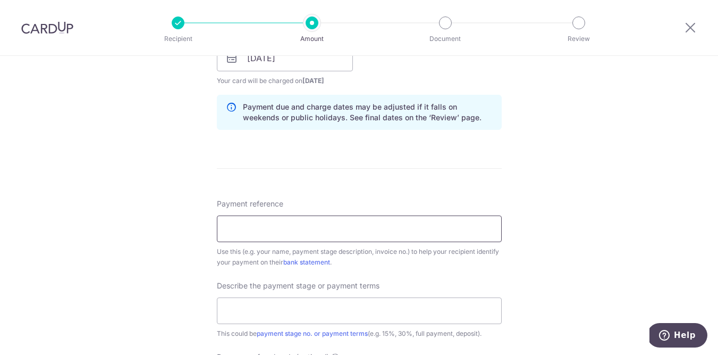
click at [310, 229] on input "Payment reference" at bounding box center [359, 228] width 285 height 27
type input "62JlnSelamat-5000"
click at [291, 312] on input "text" at bounding box center [359, 310] width 285 height 27
drag, startPoint x: 232, startPoint y: 309, endPoint x: 220, endPoint y: 309, distance: 12.8
click at [220, 309] on input "5% deposit" at bounding box center [359, 310] width 285 height 27
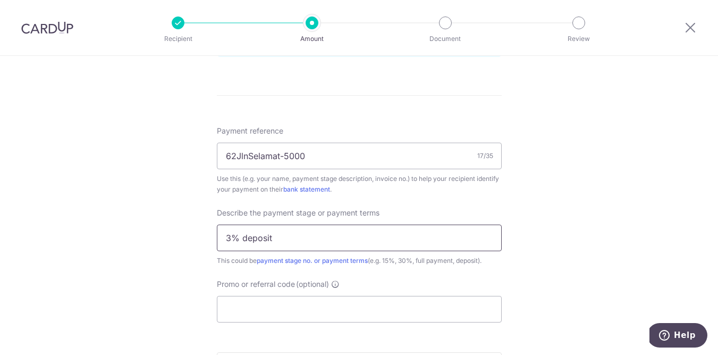
scroll to position [598, 0]
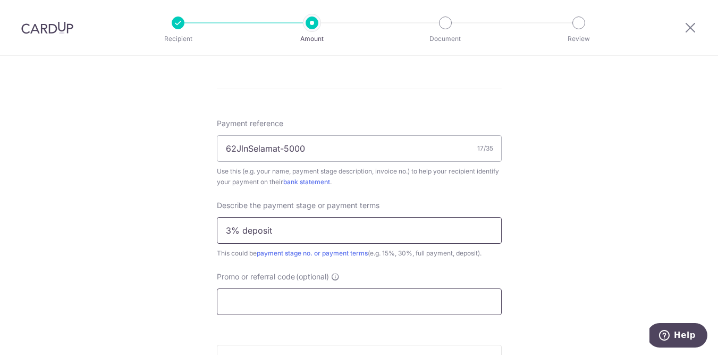
type input "3% deposit"
click at [291, 301] on input "Promo or referral code (optional)" at bounding box center [359, 301] width 285 height 27
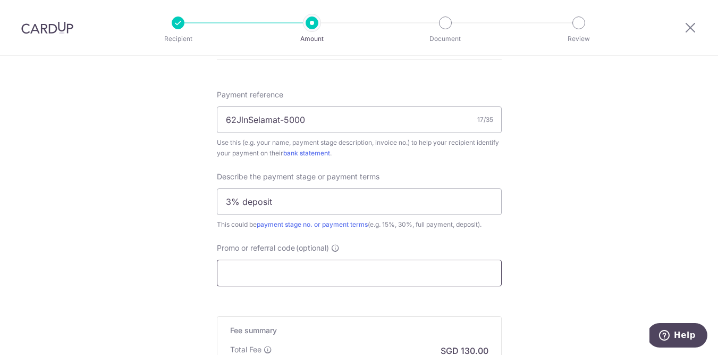
scroll to position [658, 0]
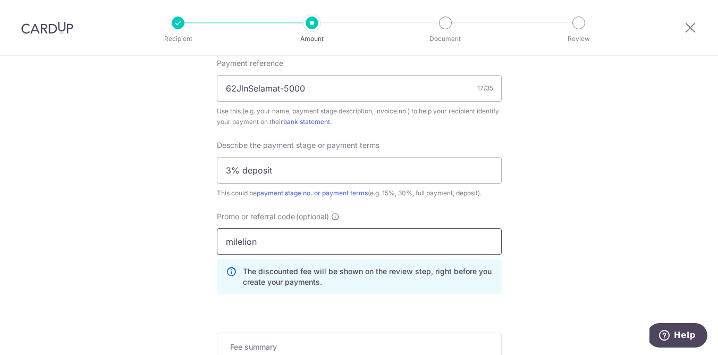
type input "milelion"
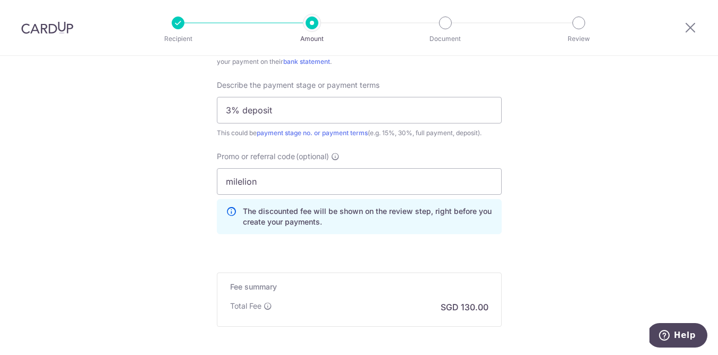
scroll to position [747, 0]
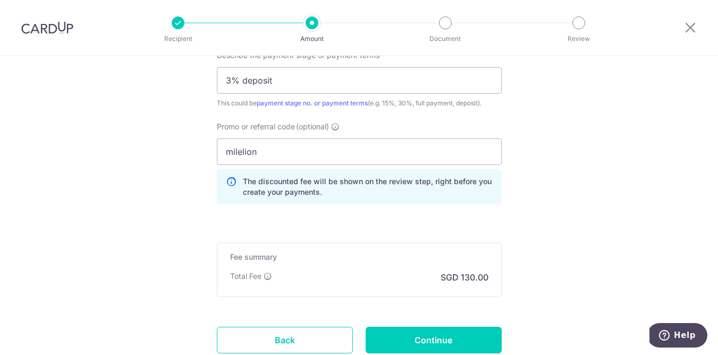
click at [323, 284] on div "Fee summary Base fee Extend fee Next-day fee Total Fee SGD 130.00" at bounding box center [359, 269] width 285 height 54
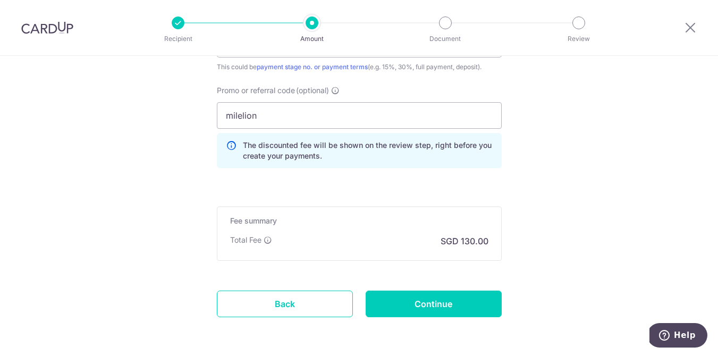
scroll to position [802, 0]
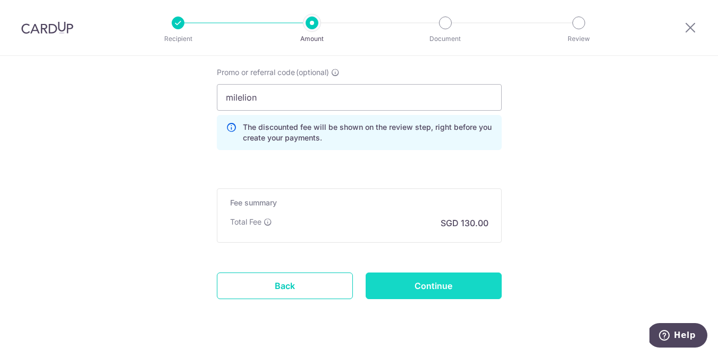
click at [405, 277] on input "Continue" at bounding box center [434, 285] width 136 height 27
type input "Create Schedule"
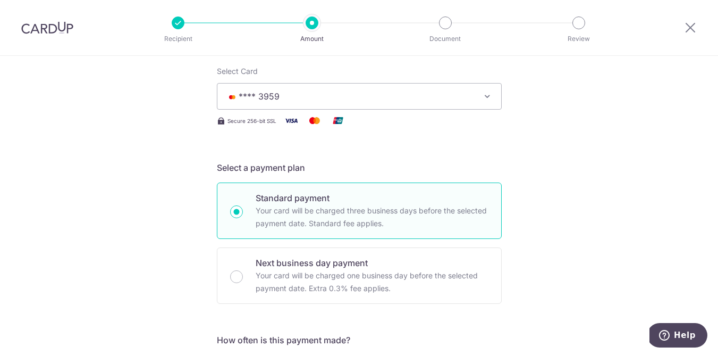
scroll to position [72, 0]
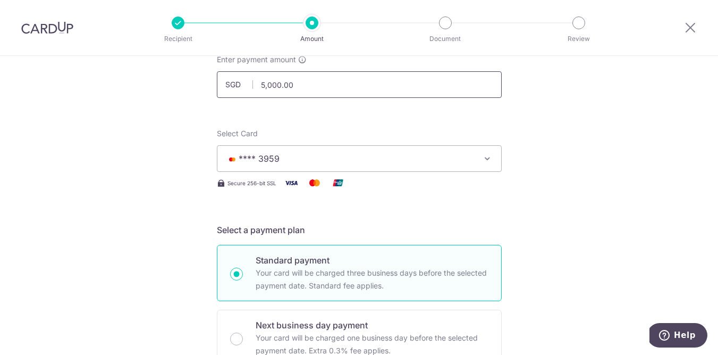
drag, startPoint x: 302, startPoint y: 87, endPoint x: 234, endPoint y: 83, distance: 68.7
click at [234, 83] on div "SGD 5,000.00 5000.00" at bounding box center [359, 84] width 285 height 27
type input "5"
type input "9,000.00"
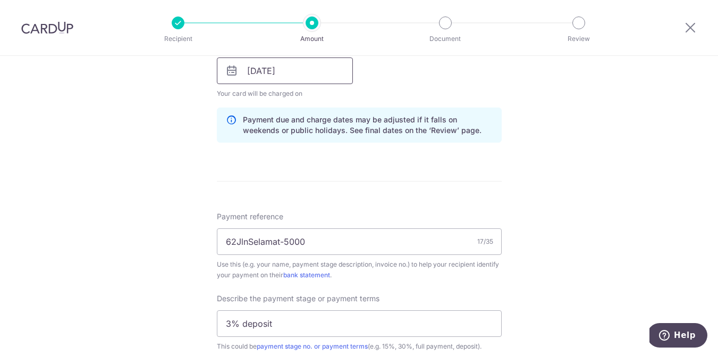
scroll to position [544, 0]
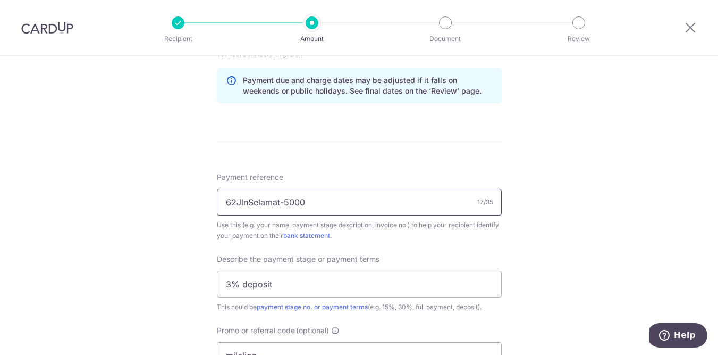
click at [285, 203] on input "62JlnSelamat-5000" at bounding box center [359, 202] width 285 height 27
type input "62JlnSelamat-9000"
click at [232, 279] on input "3% deposit" at bounding box center [359, 284] width 285 height 27
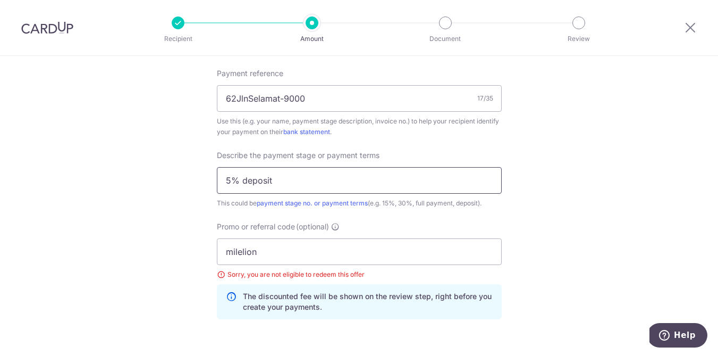
scroll to position [658, 0]
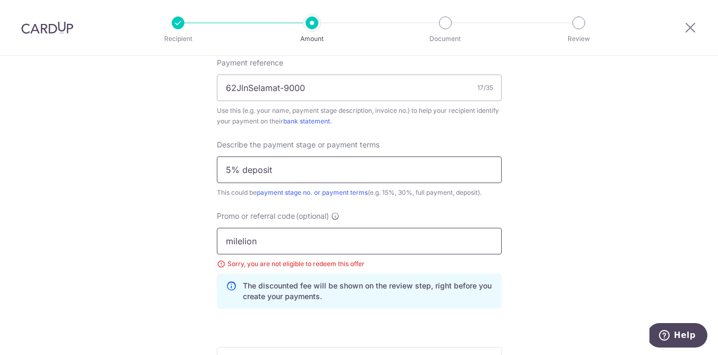
type input "5% deposit"
drag, startPoint x: 261, startPoint y: 251, endPoint x: 211, endPoint y: 239, distance: 51.6
click at [211, 239] on div "Promo or referral code (optional) milelion Sorry, you are not eligible to redee…" at bounding box center [360, 264] width 298 height 106
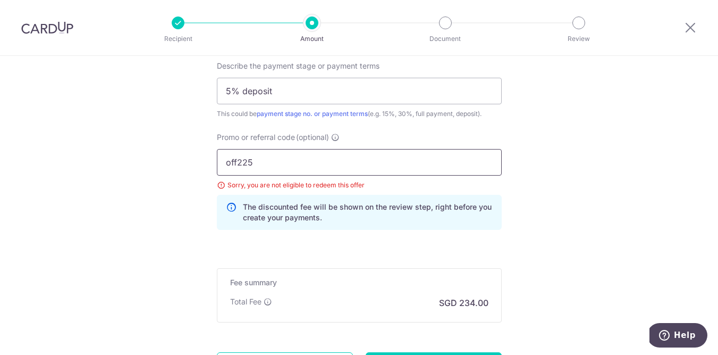
scroll to position [786, 0]
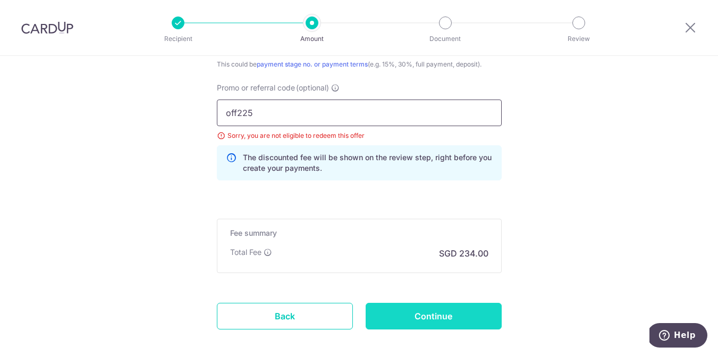
type input "off225"
click at [416, 315] on input "Continue" at bounding box center [434, 315] width 136 height 27
type input "Update Schedule"
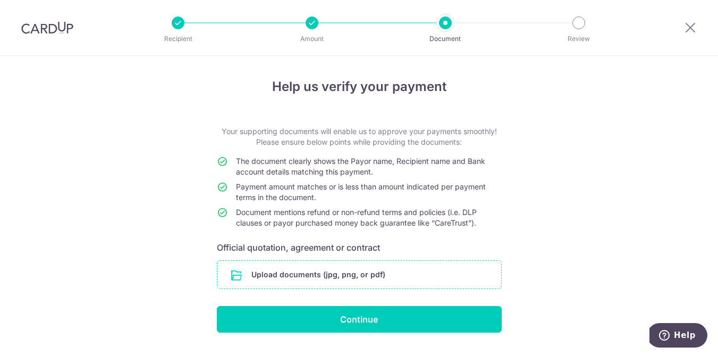
click at [378, 270] on input "file" at bounding box center [359, 274] width 284 height 28
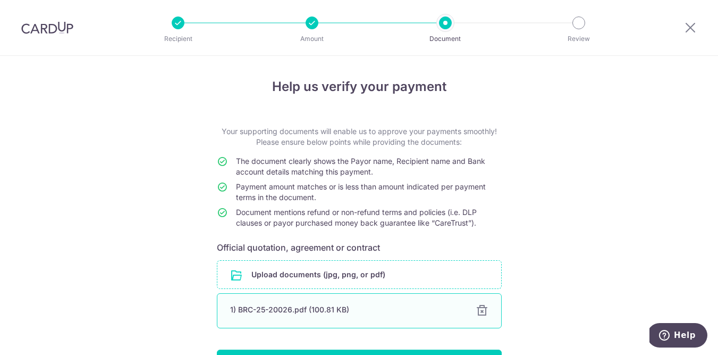
scroll to position [71, 0]
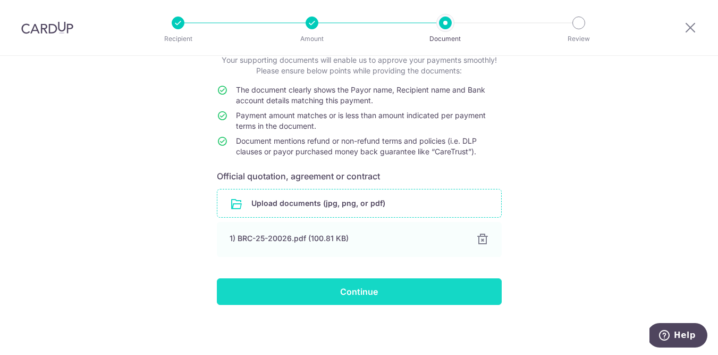
click at [332, 292] on input "Continue" at bounding box center [359, 291] width 285 height 27
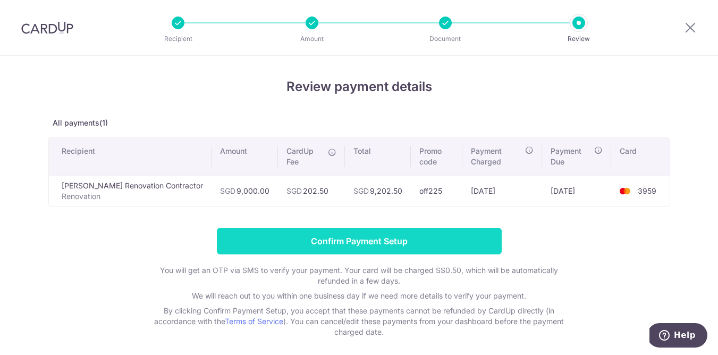
click at [334, 228] on input "Confirm Payment Setup" at bounding box center [359, 241] width 285 height 27
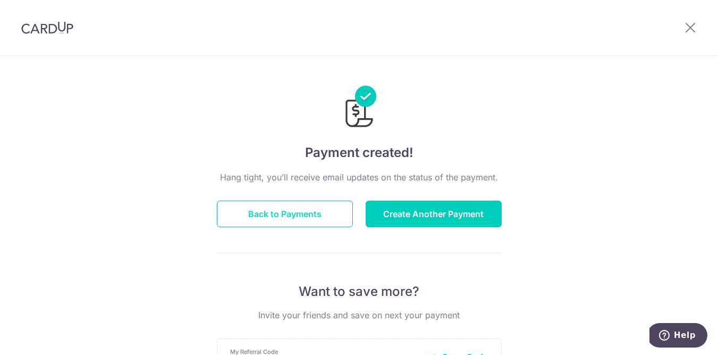
click at [324, 218] on button "Back to Payments" at bounding box center [285, 213] width 136 height 27
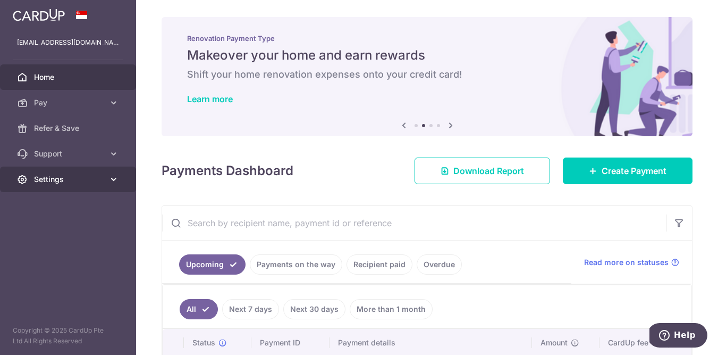
click at [111, 181] on icon at bounding box center [113, 179] width 11 height 11
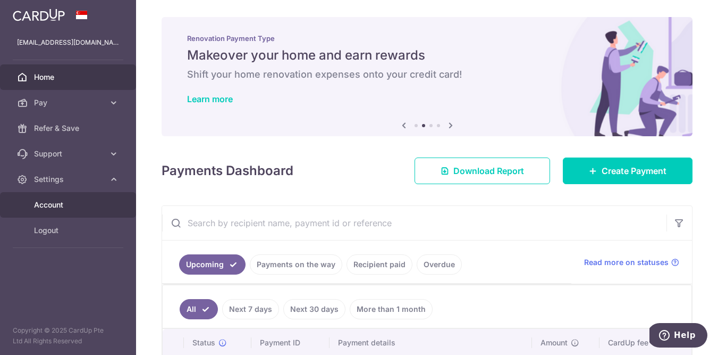
click at [55, 211] on link "Account" at bounding box center [68, 205] width 136 height 26
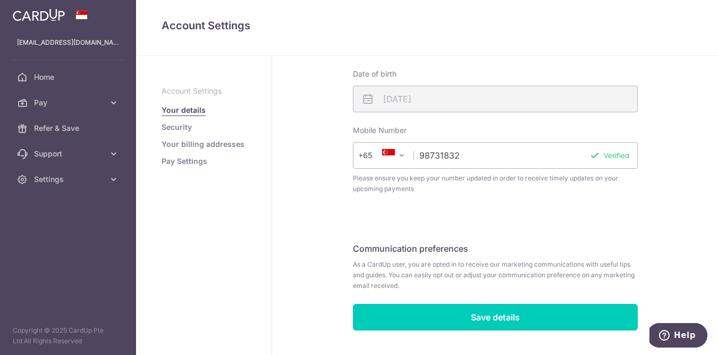
scroll to position [371, 0]
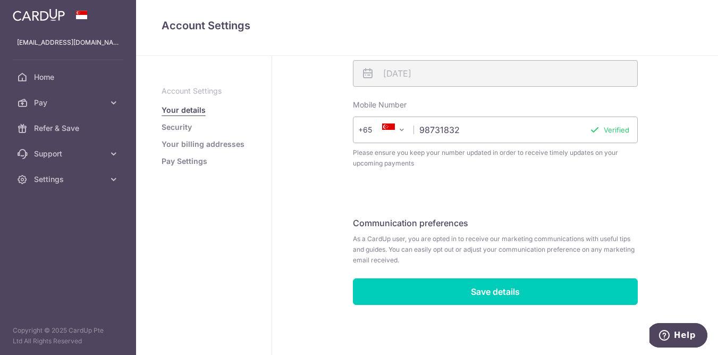
click at [204, 130] on li "Security" at bounding box center [204, 127] width 85 height 11
click at [56, 176] on span "Settings" at bounding box center [69, 179] width 70 height 11
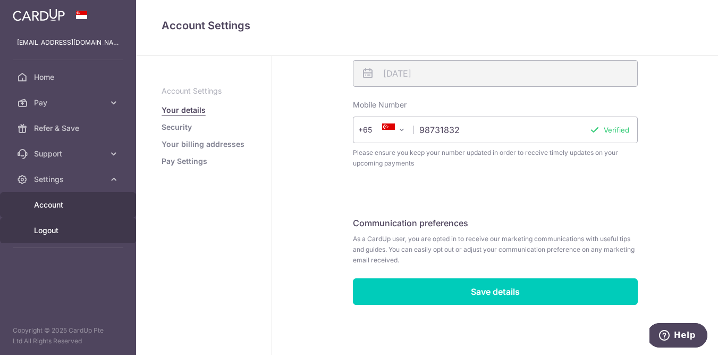
click at [49, 225] on span "Logout" at bounding box center [69, 230] width 70 height 11
